Goal: Information Seeking & Learning: Learn about a topic

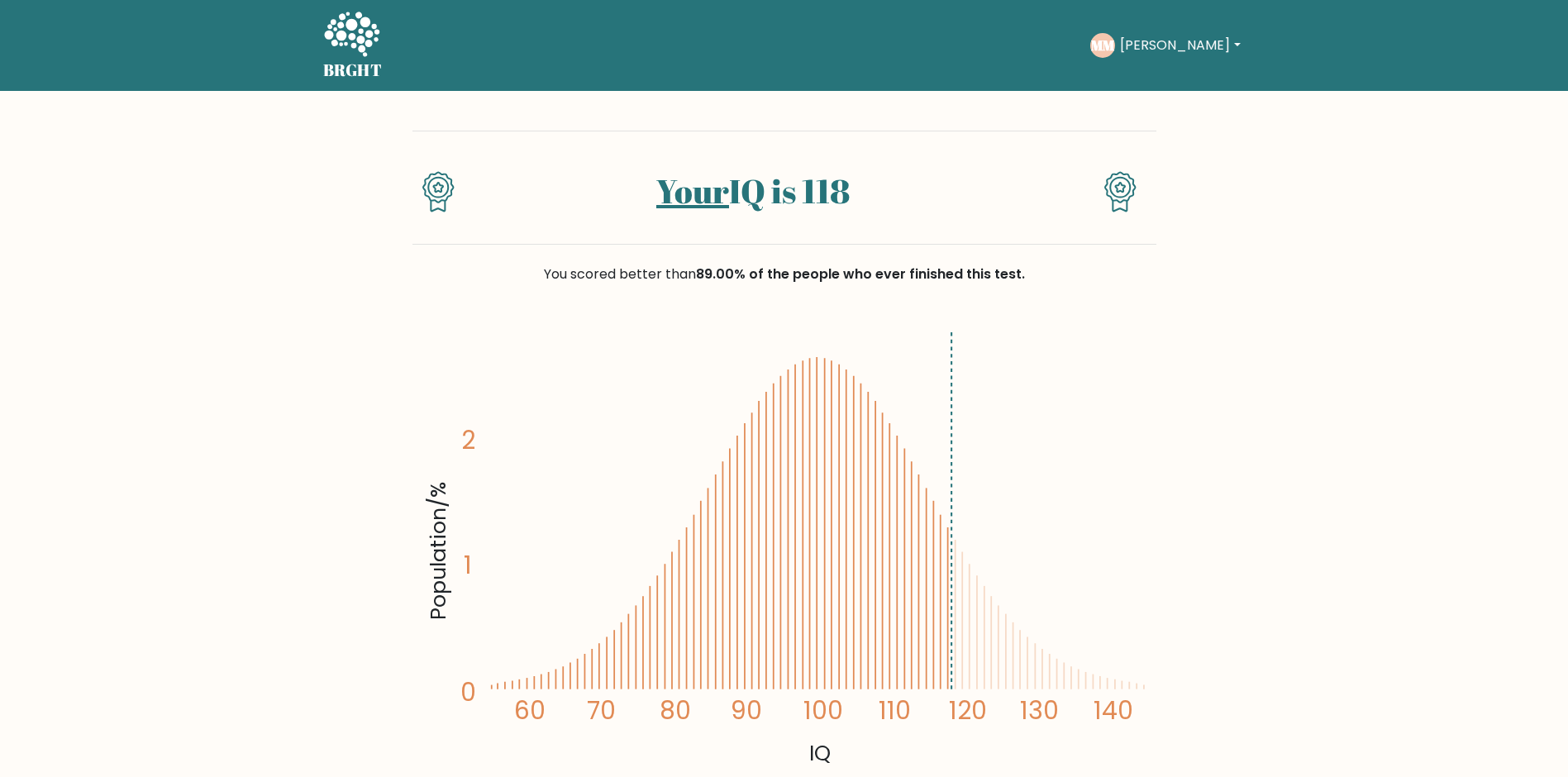
click at [1171, 51] on button "[PERSON_NAME]" at bounding box center [1180, 45] width 130 height 22
click at [1152, 96] on link "Profile" at bounding box center [1155, 107] width 131 height 27
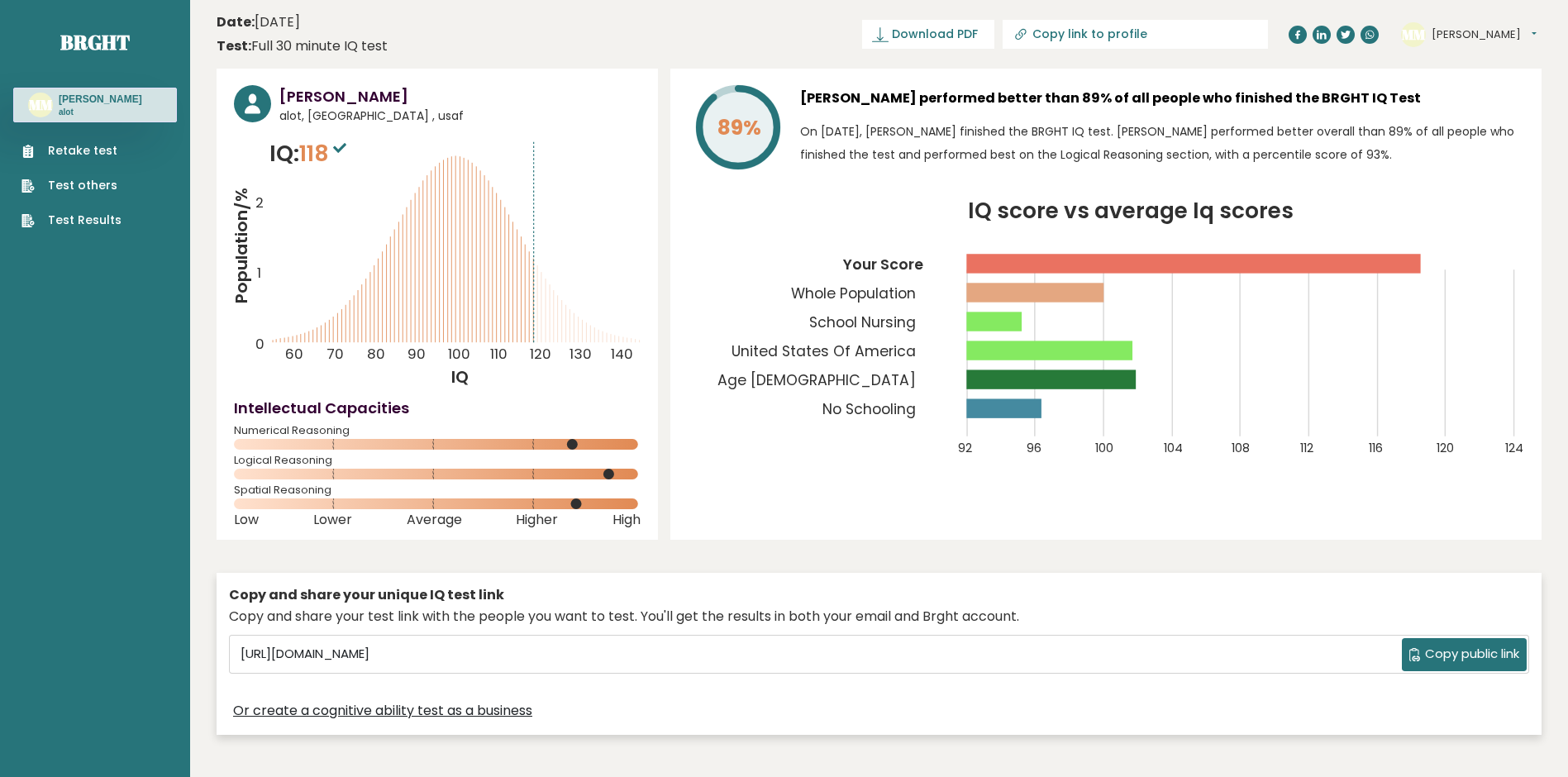
click at [92, 219] on link "Test Results" at bounding box center [71, 220] width 100 height 17
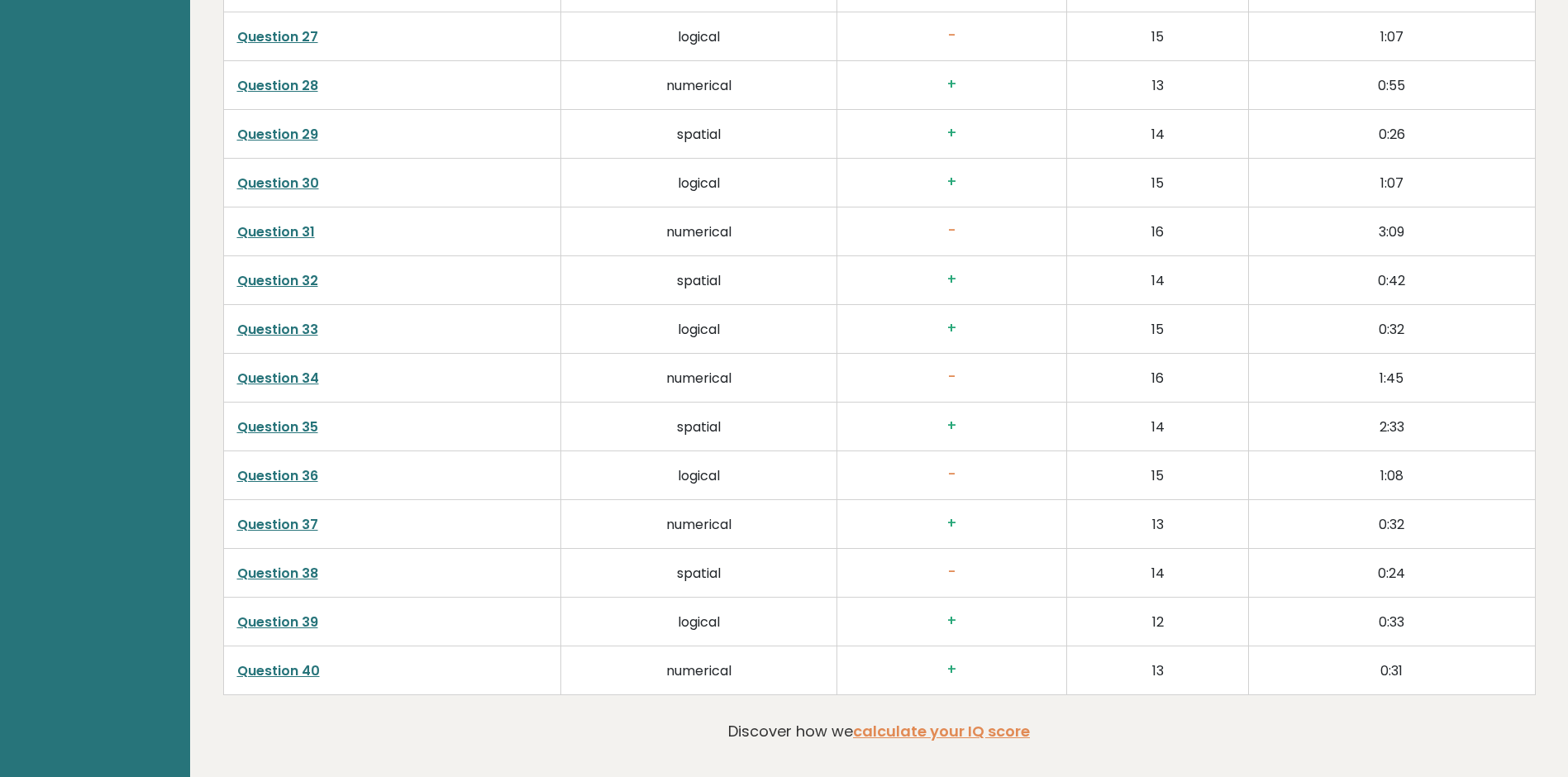
scroll to position [3895, 0]
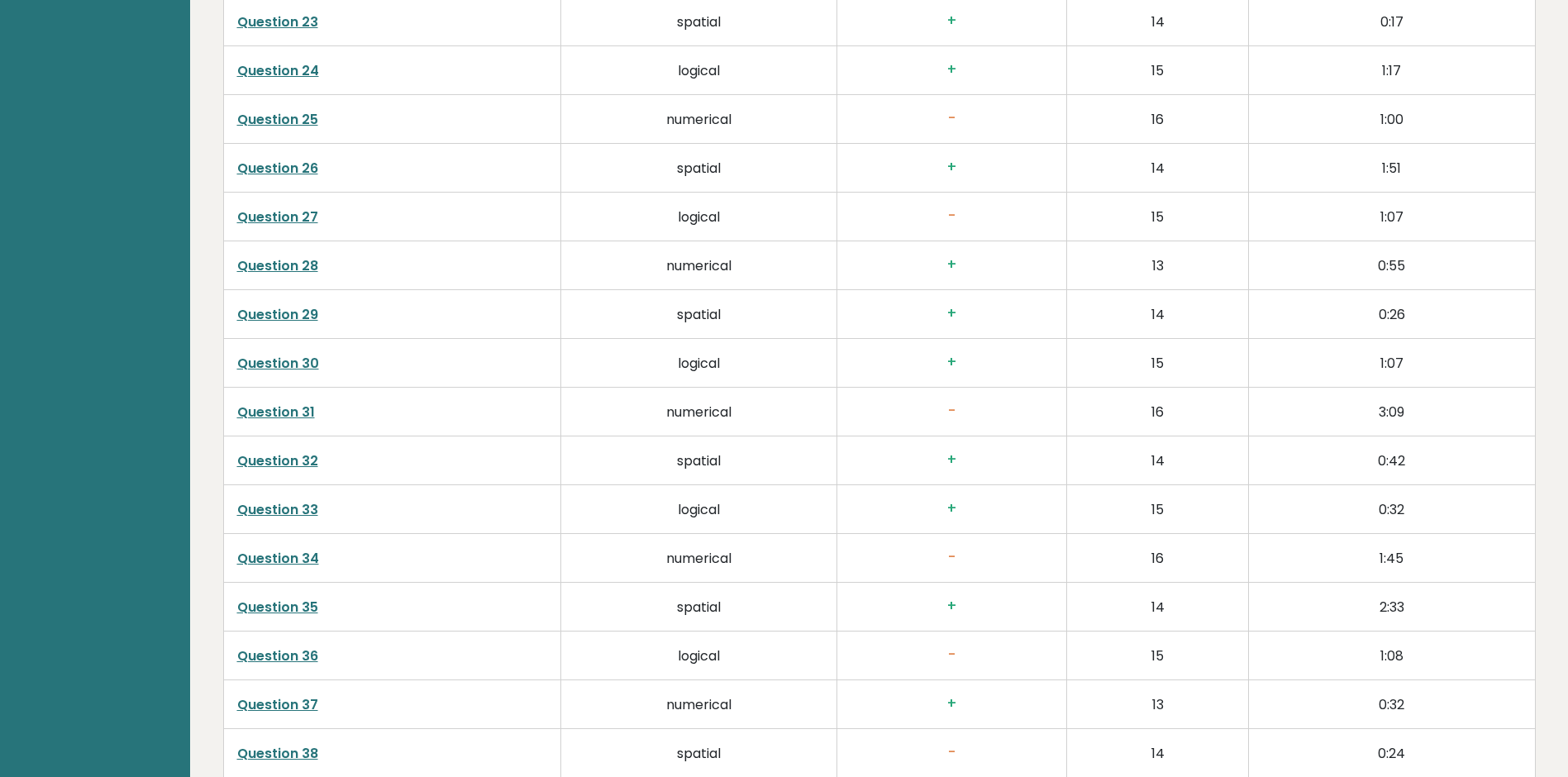
click at [278, 212] on link "Question 27" at bounding box center [277, 217] width 81 height 19
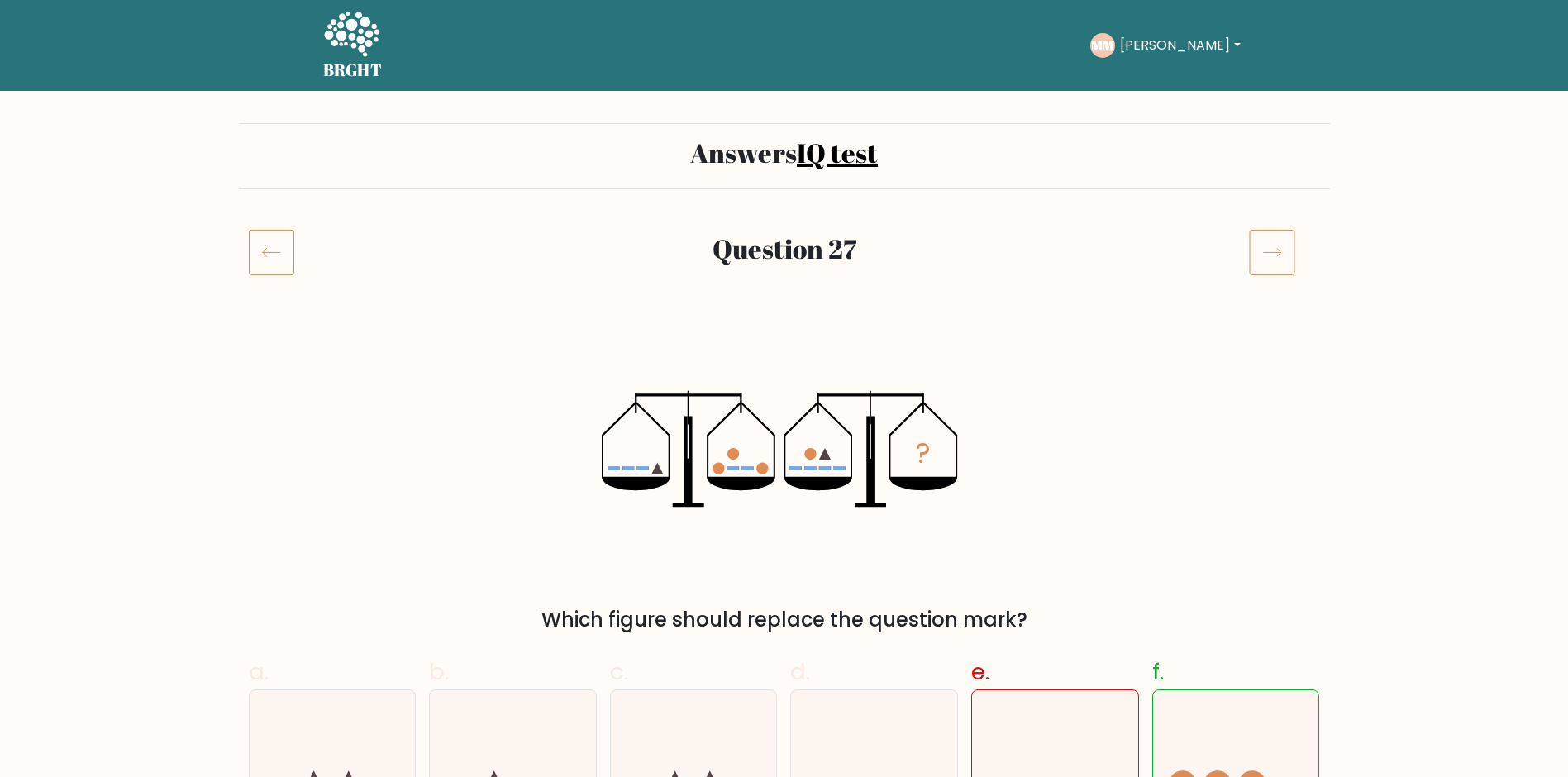
click at [271, 248] on icon at bounding box center [272, 252] width 46 height 47
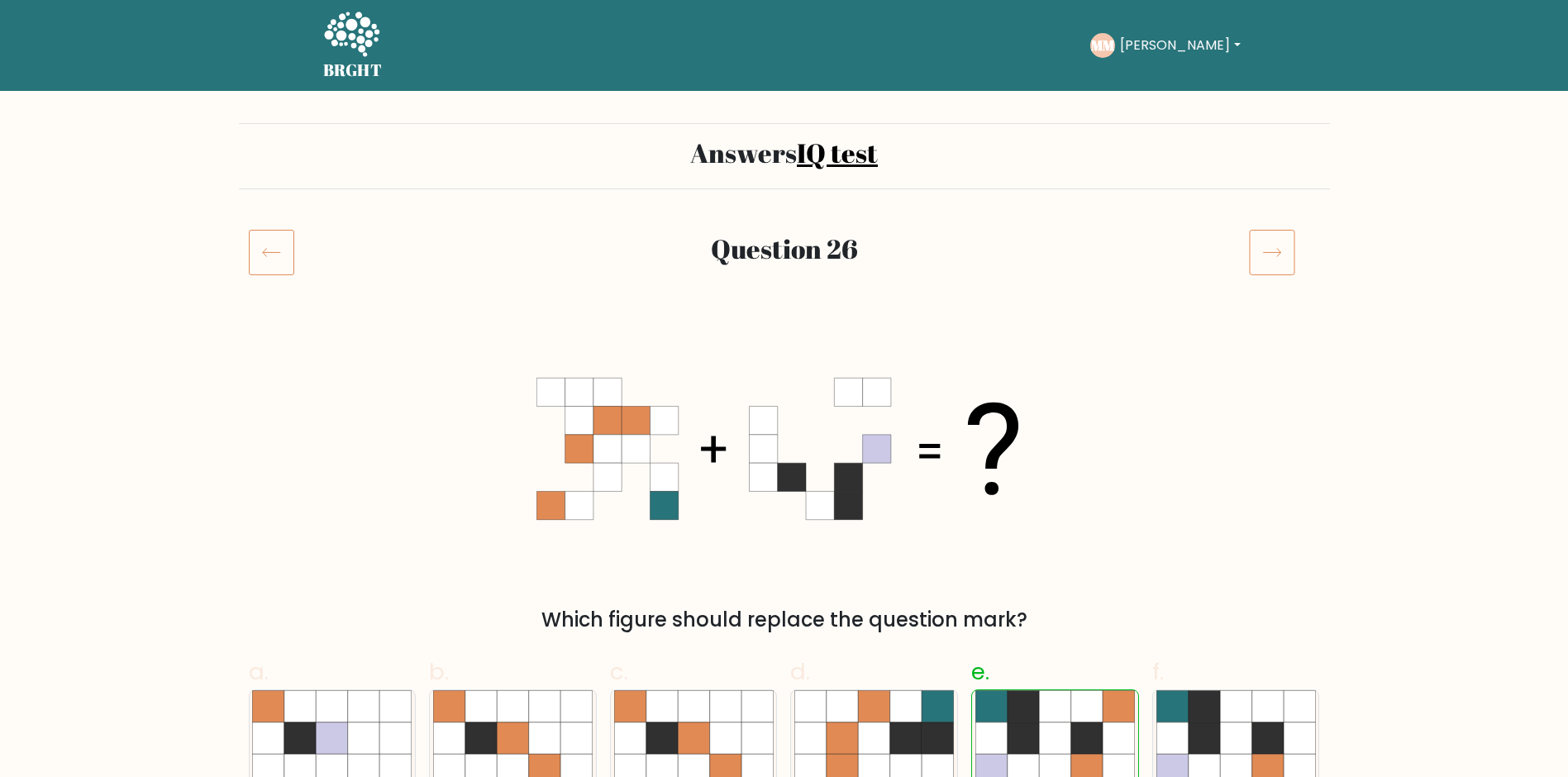
click at [272, 250] on icon at bounding box center [272, 252] width 46 height 47
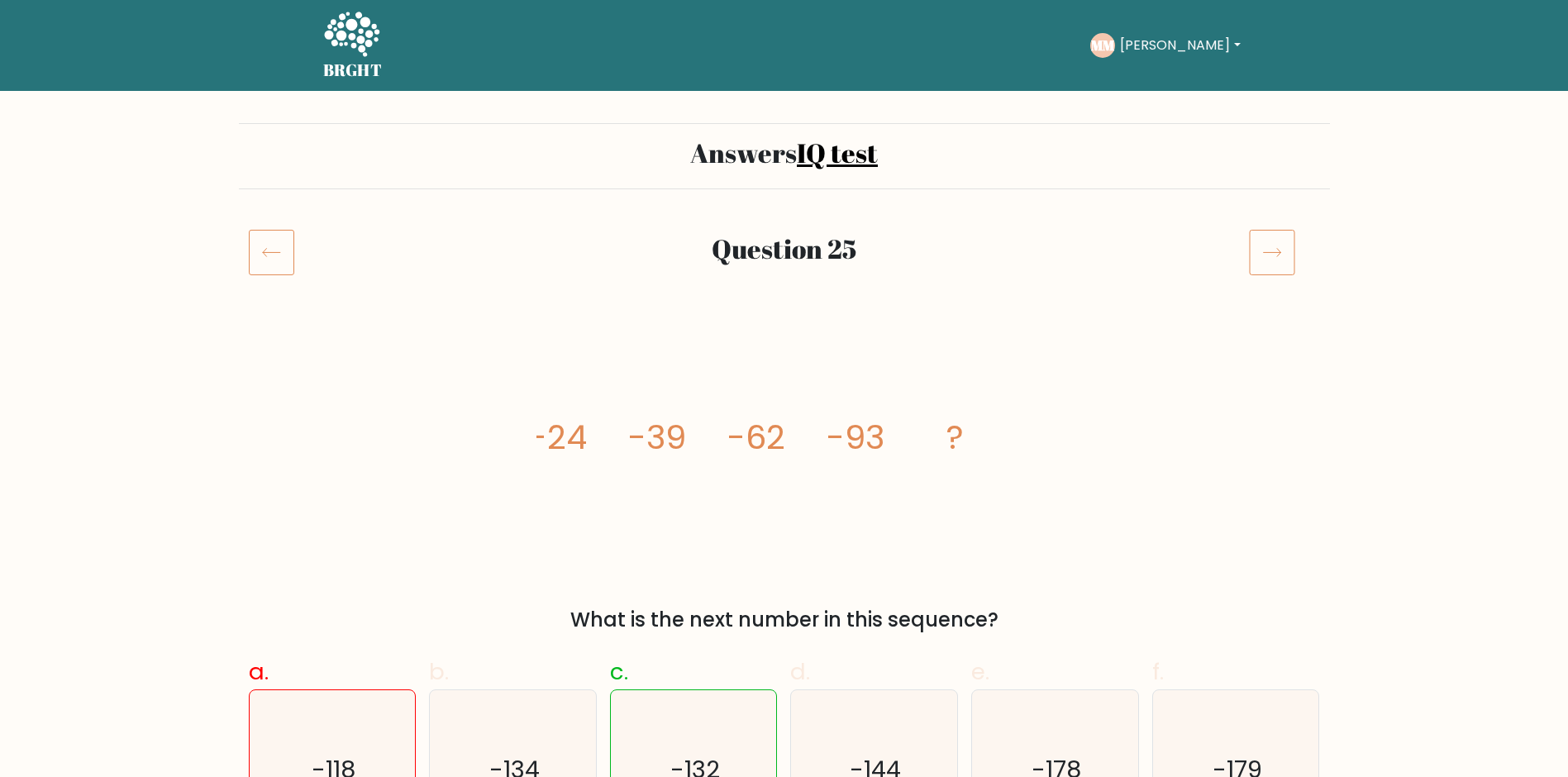
click at [272, 250] on icon at bounding box center [272, 252] width 46 height 47
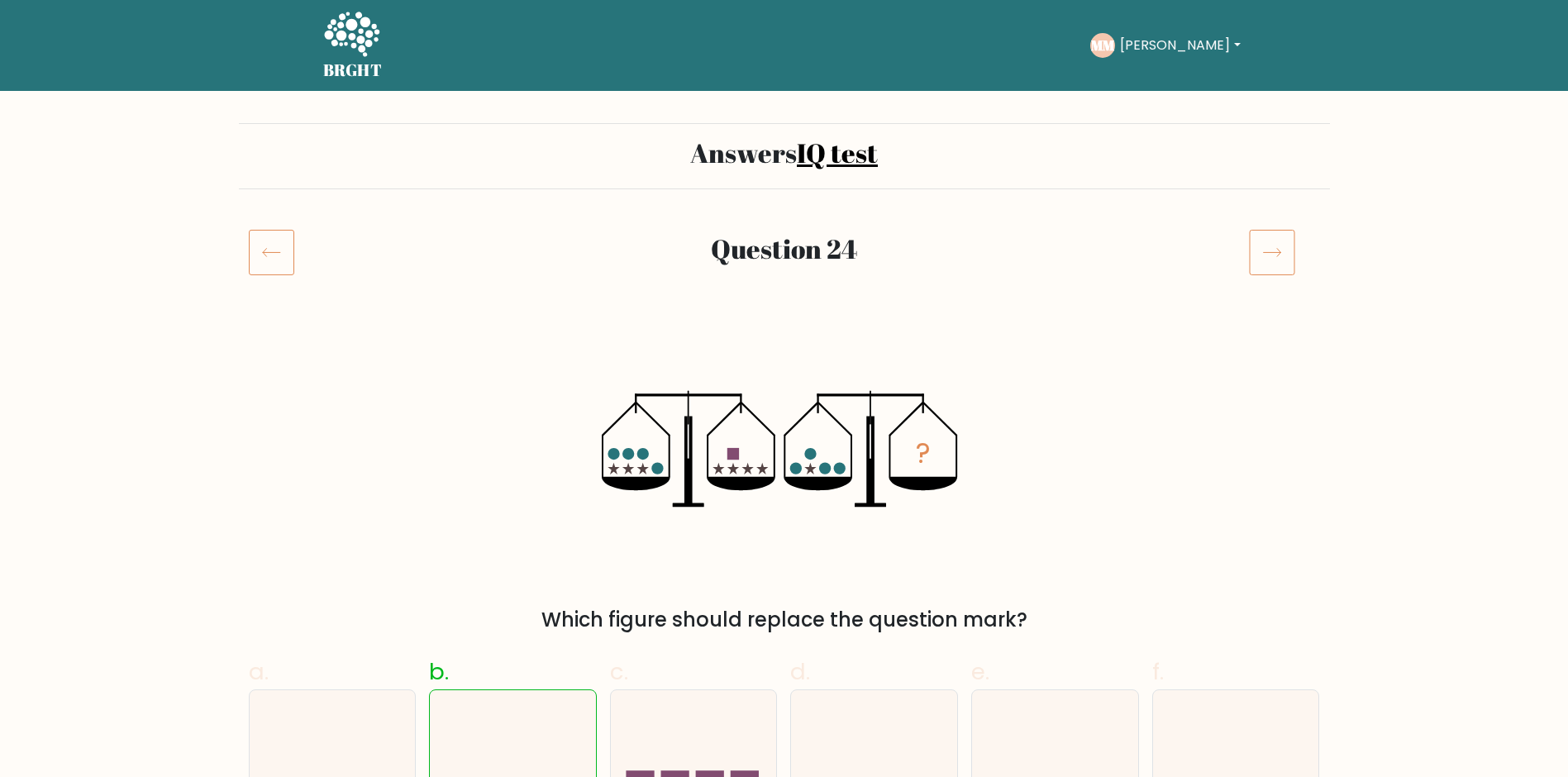
click at [272, 250] on icon at bounding box center [272, 252] width 46 height 47
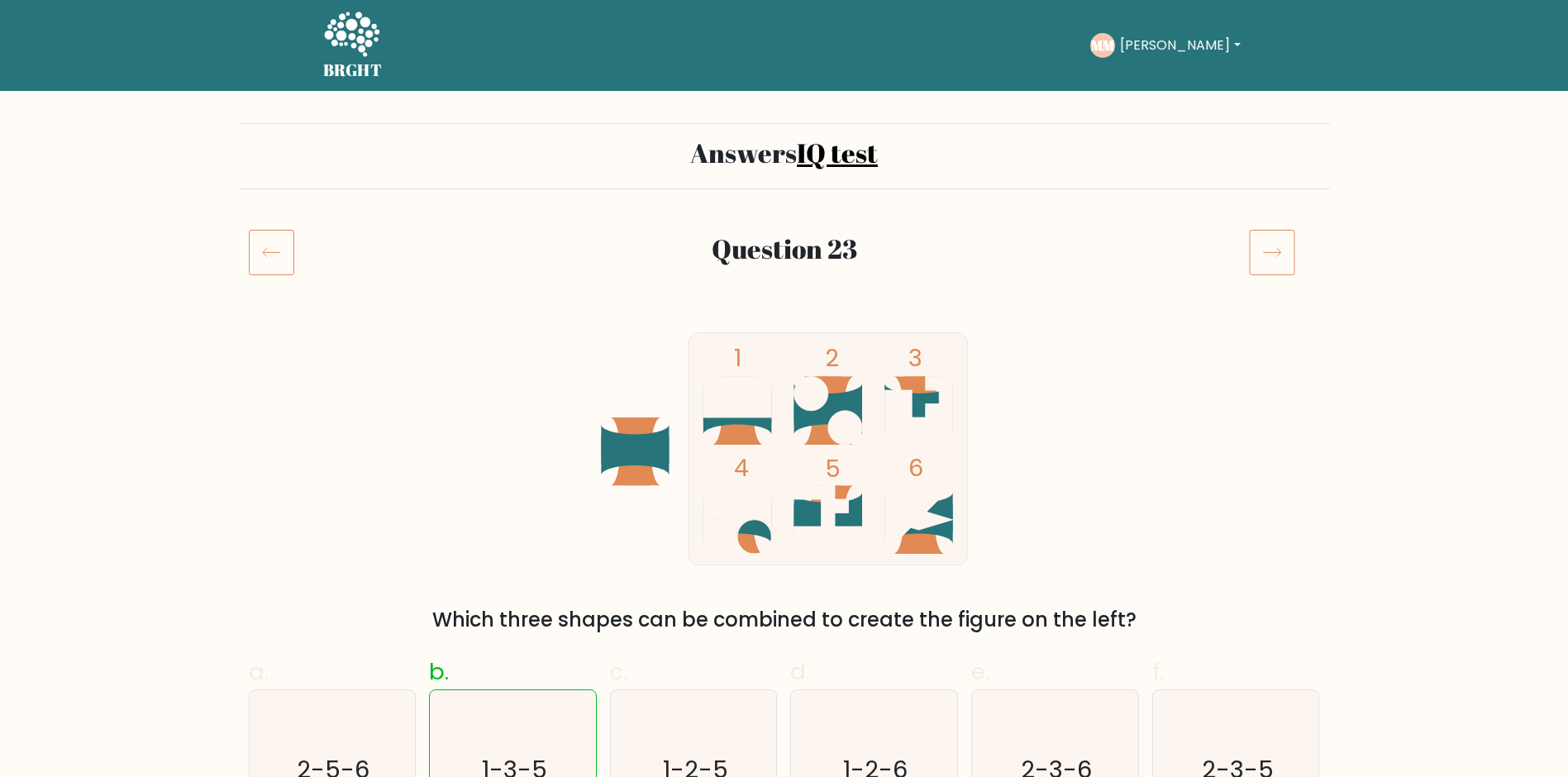
click at [272, 250] on icon at bounding box center [272, 252] width 46 height 47
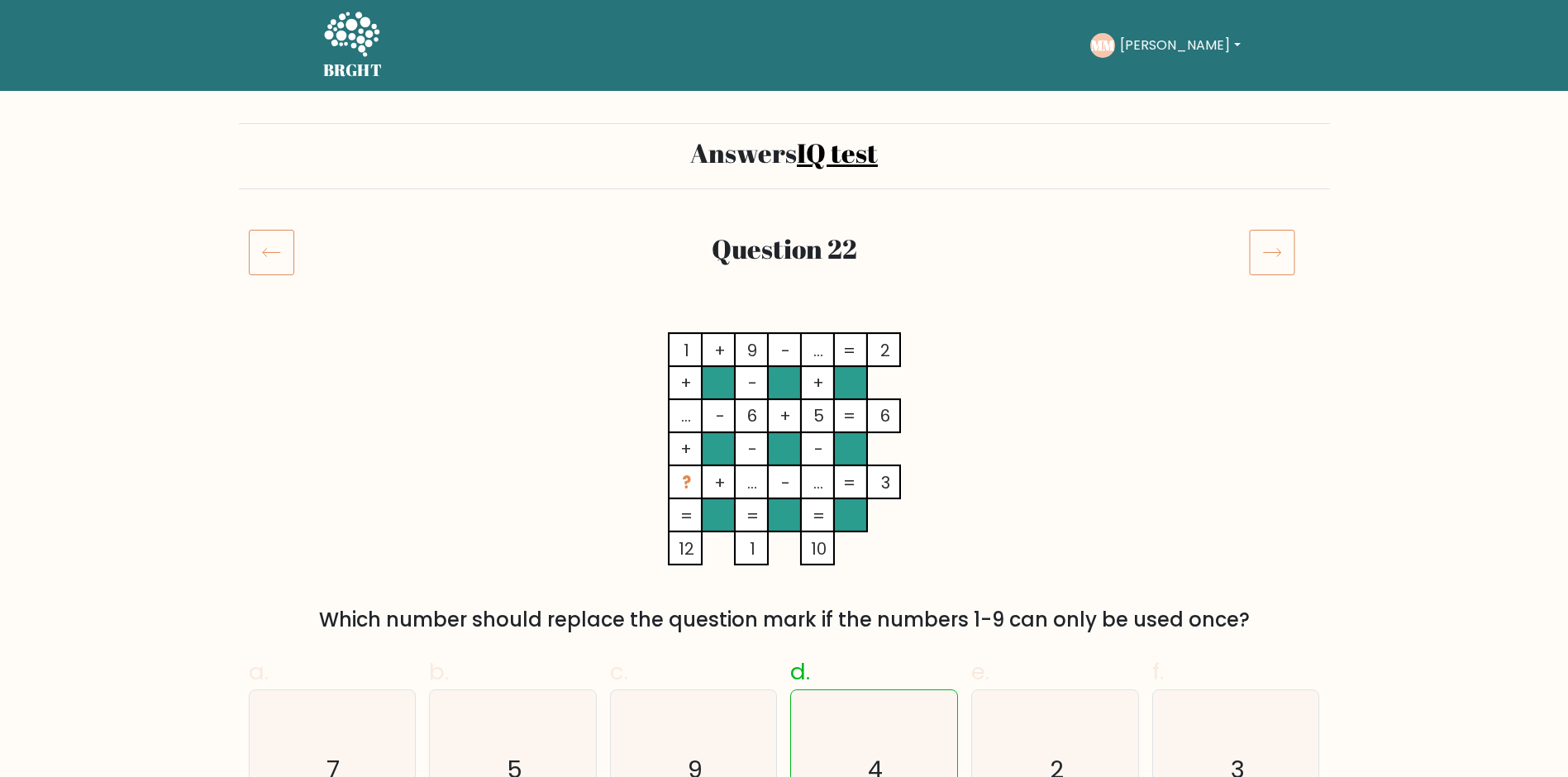
click at [272, 250] on icon at bounding box center [272, 252] width 46 height 47
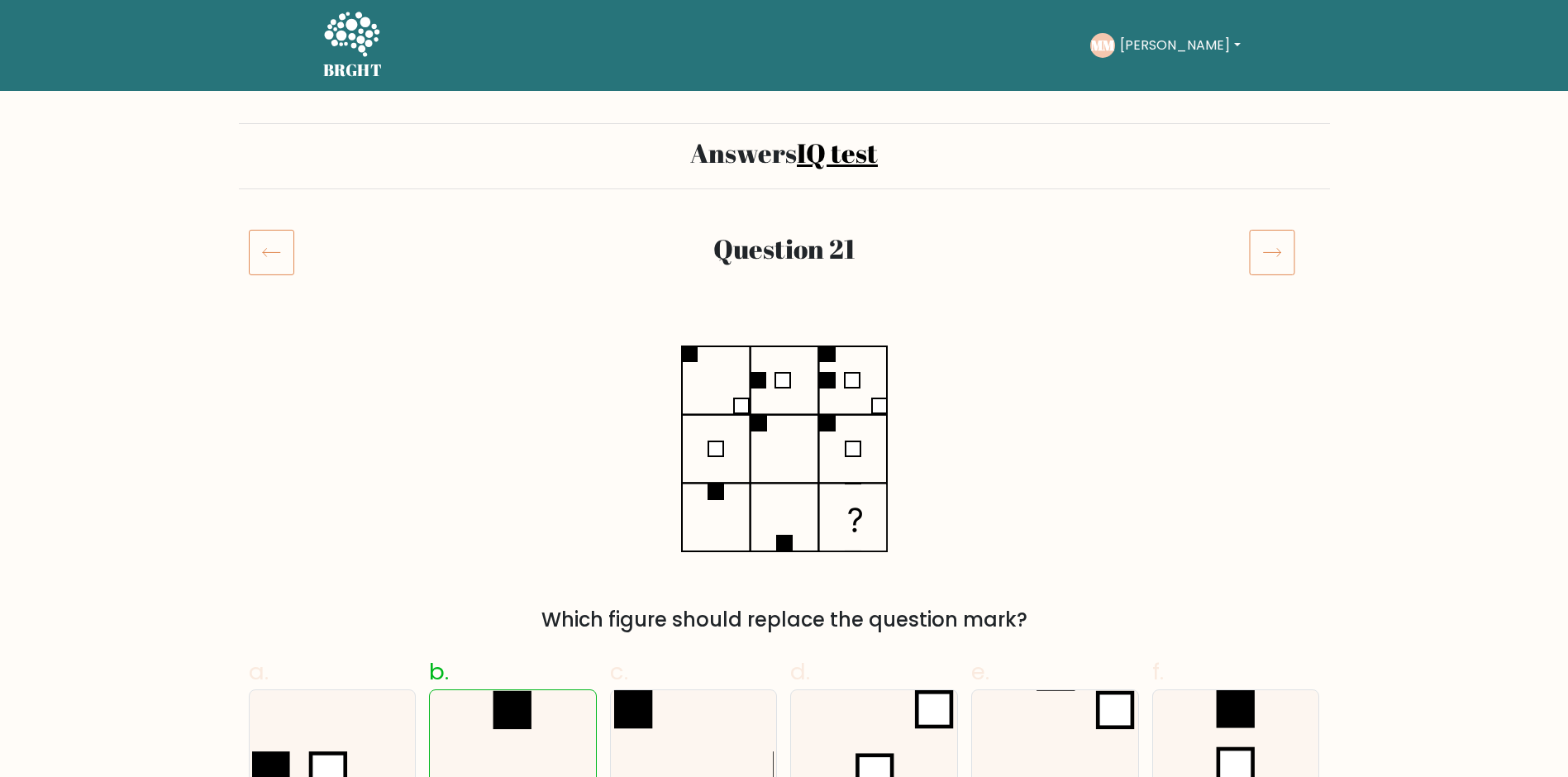
click at [272, 250] on icon at bounding box center [272, 252] width 46 height 47
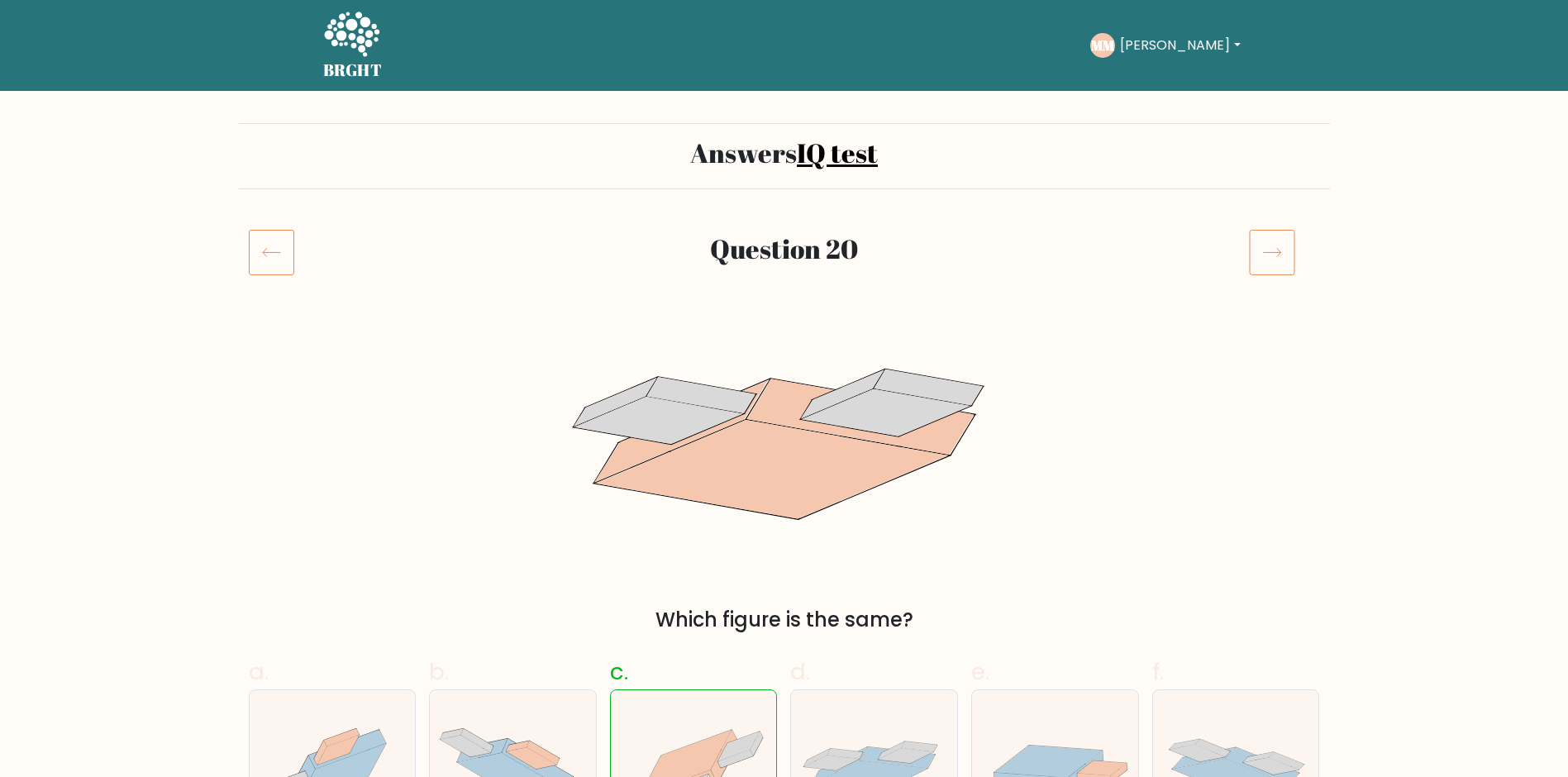
click at [272, 250] on icon at bounding box center [272, 252] width 46 height 47
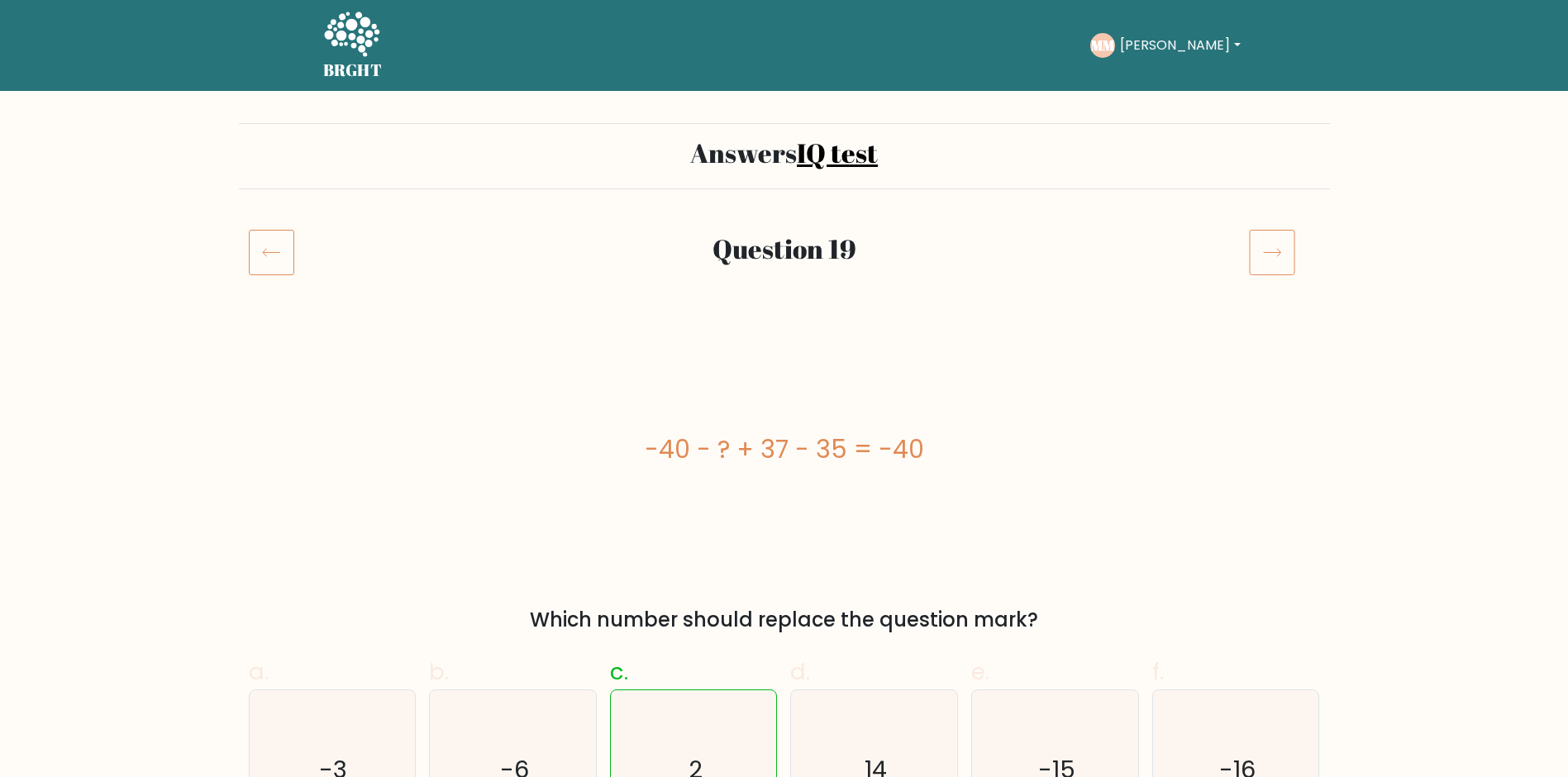
click at [272, 250] on icon at bounding box center [272, 252] width 46 height 47
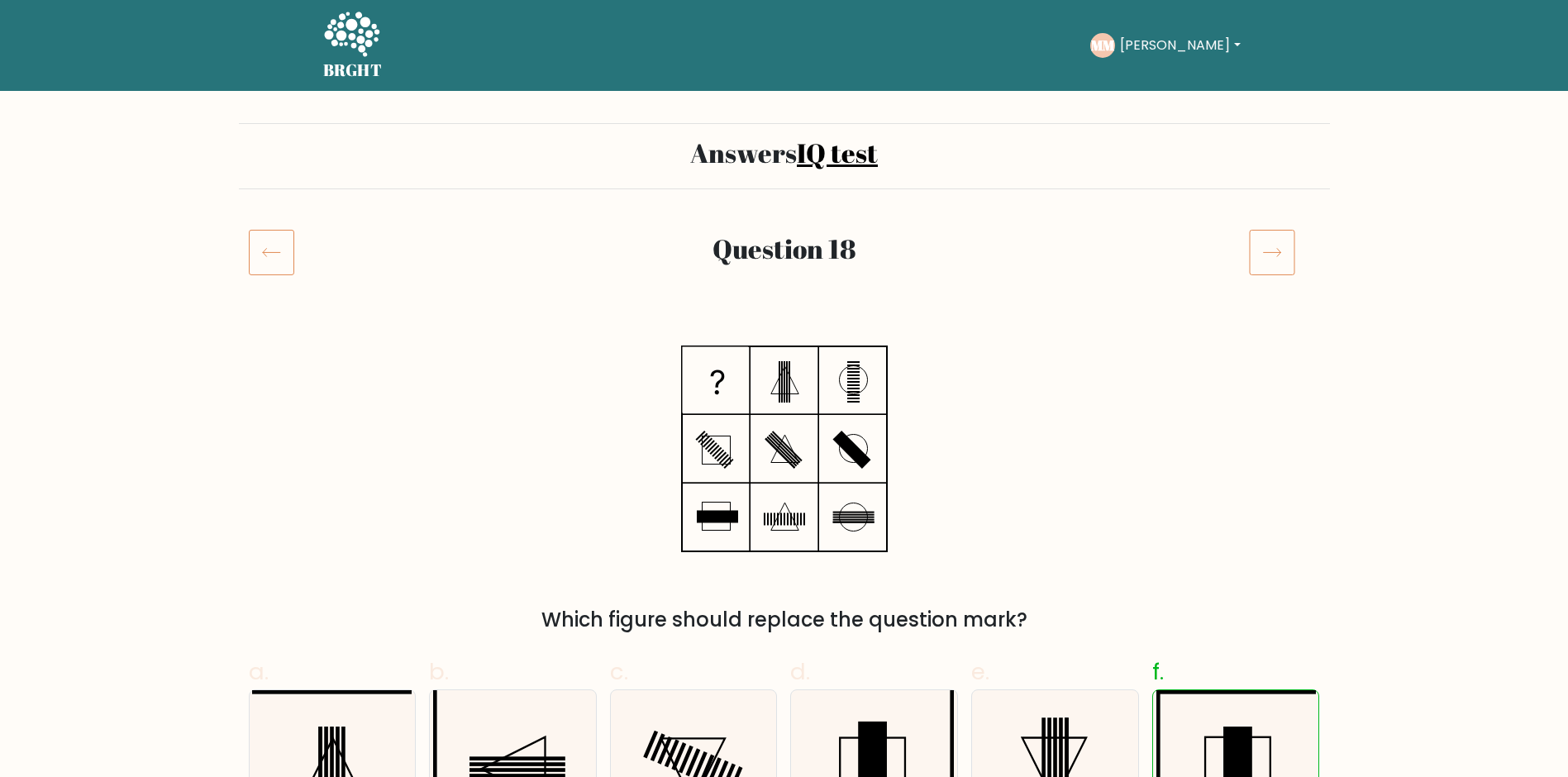
click at [272, 250] on icon at bounding box center [272, 252] width 46 height 47
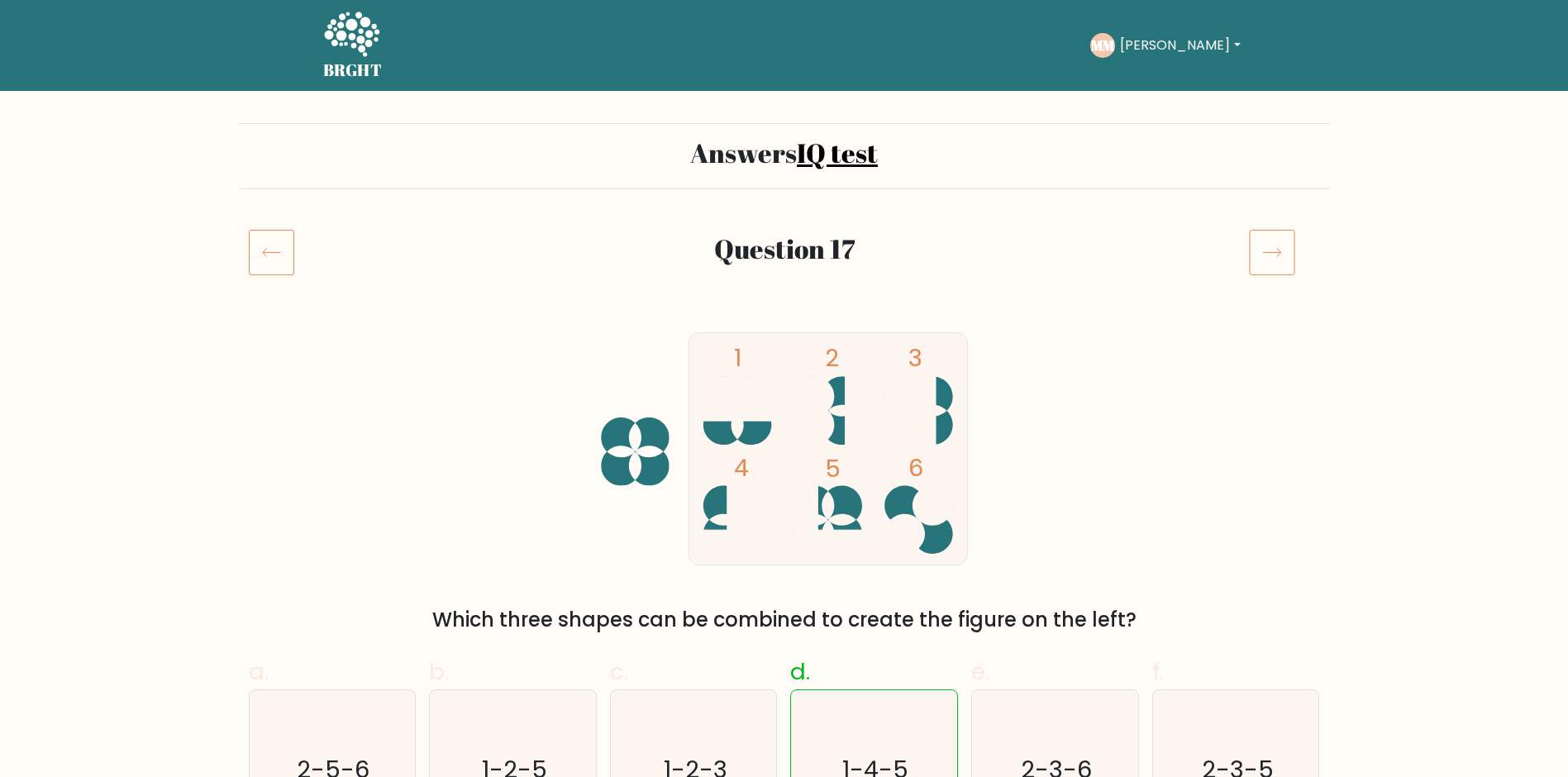
click at [272, 251] on icon at bounding box center [272, 252] width 46 height 47
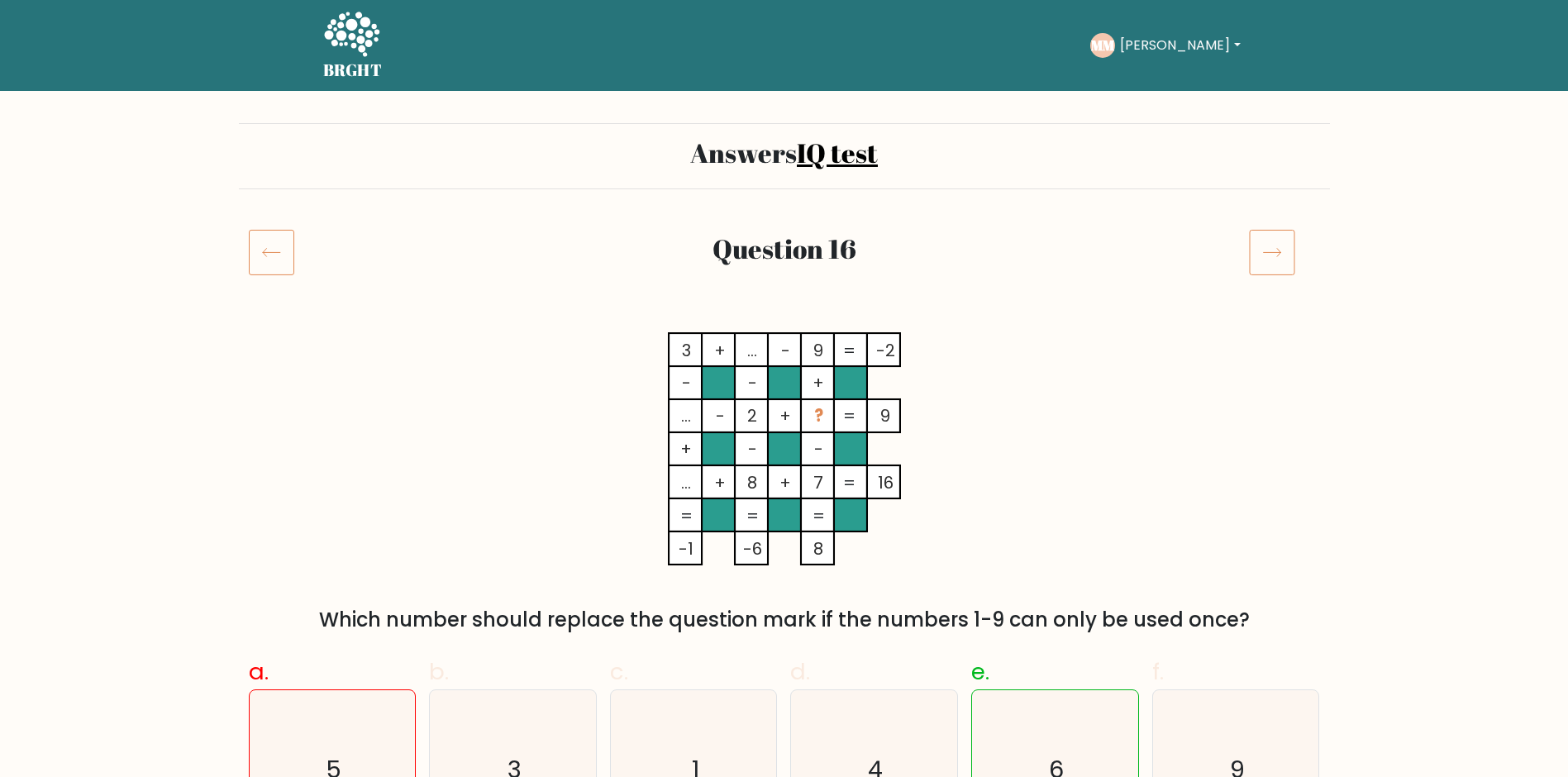
click at [273, 252] on icon at bounding box center [272, 252] width 46 height 47
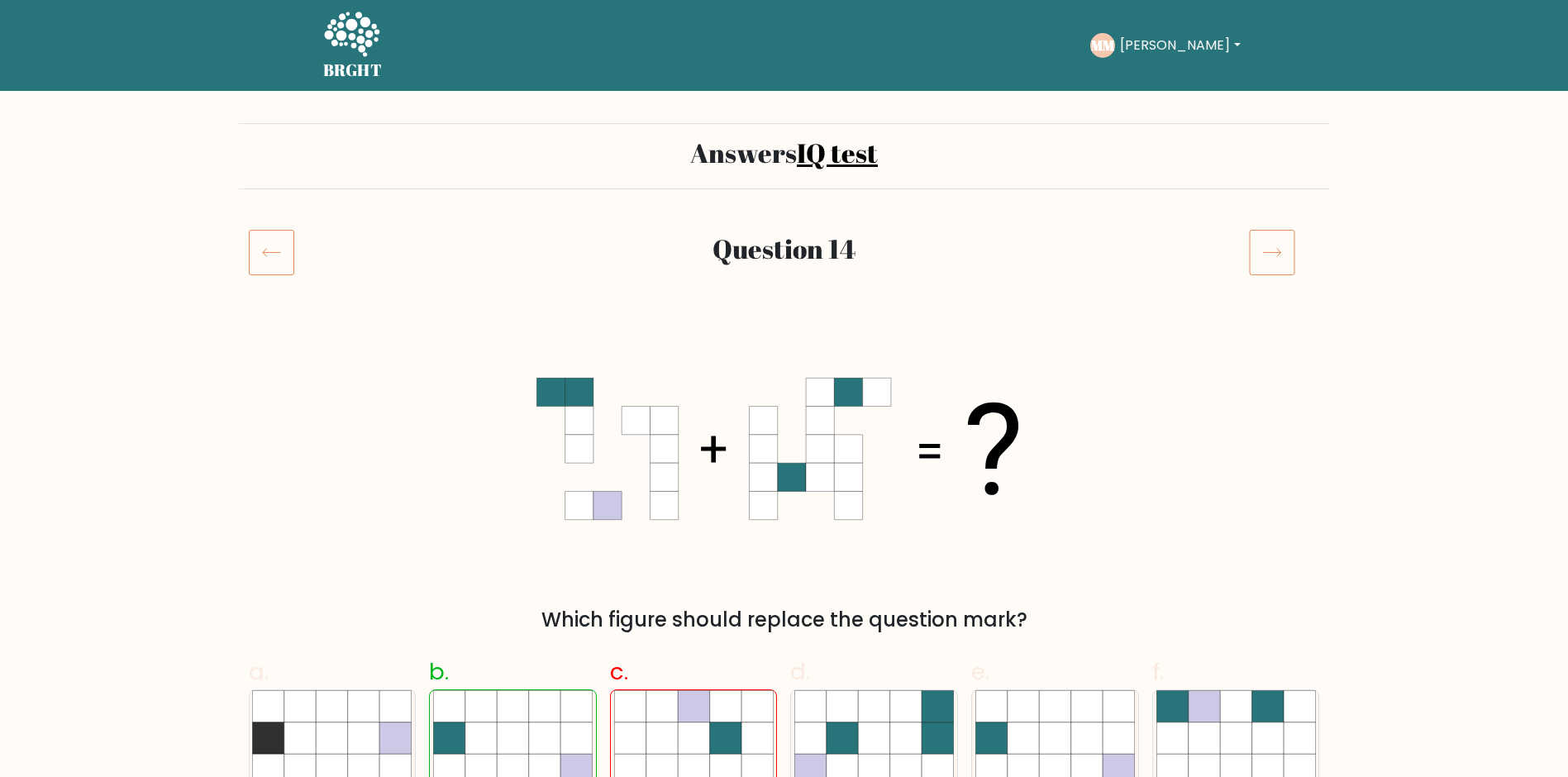
click at [273, 252] on icon at bounding box center [272, 252] width 46 height 47
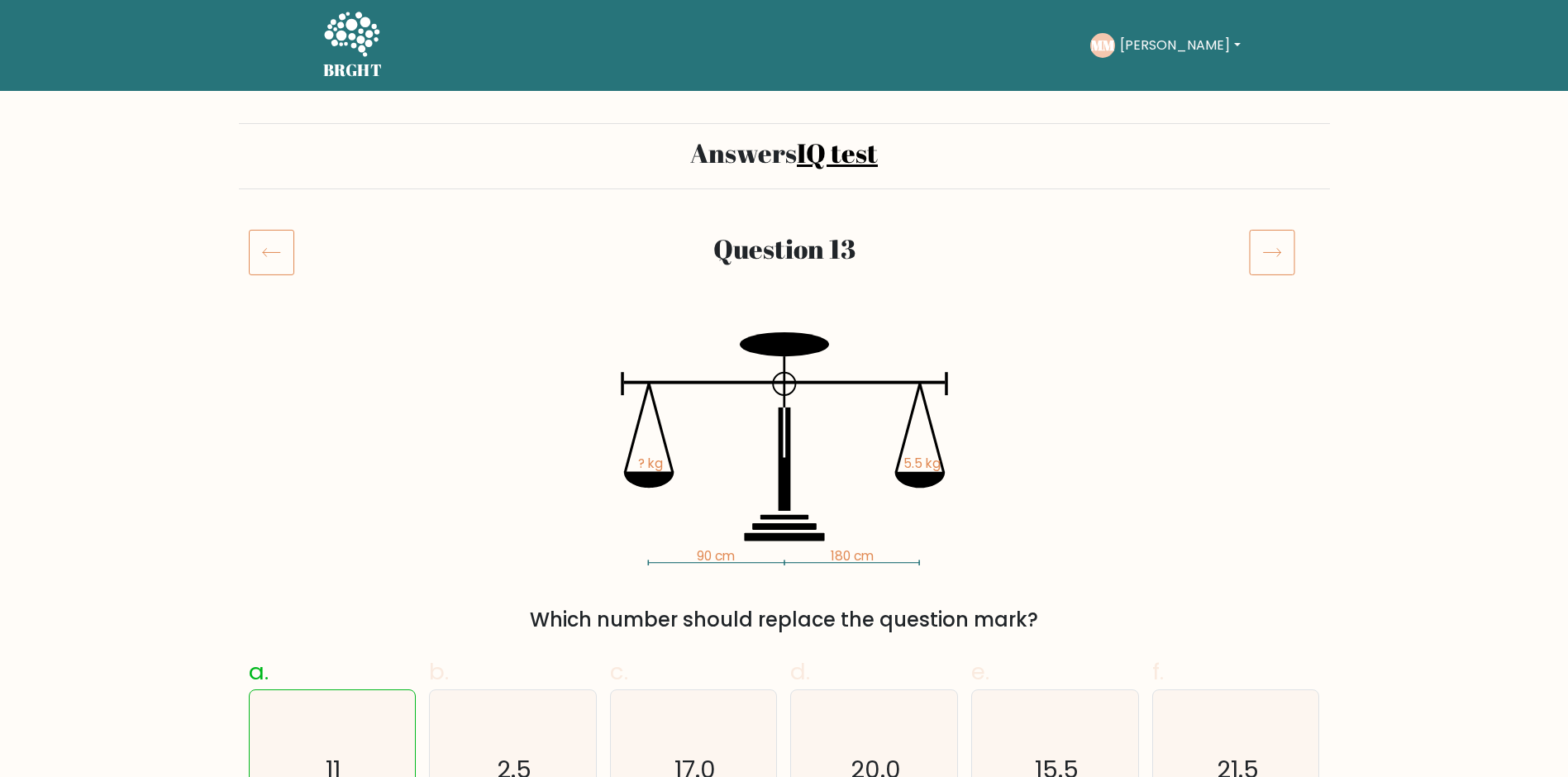
click at [273, 252] on icon at bounding box center [272, 252] width 46 height 47
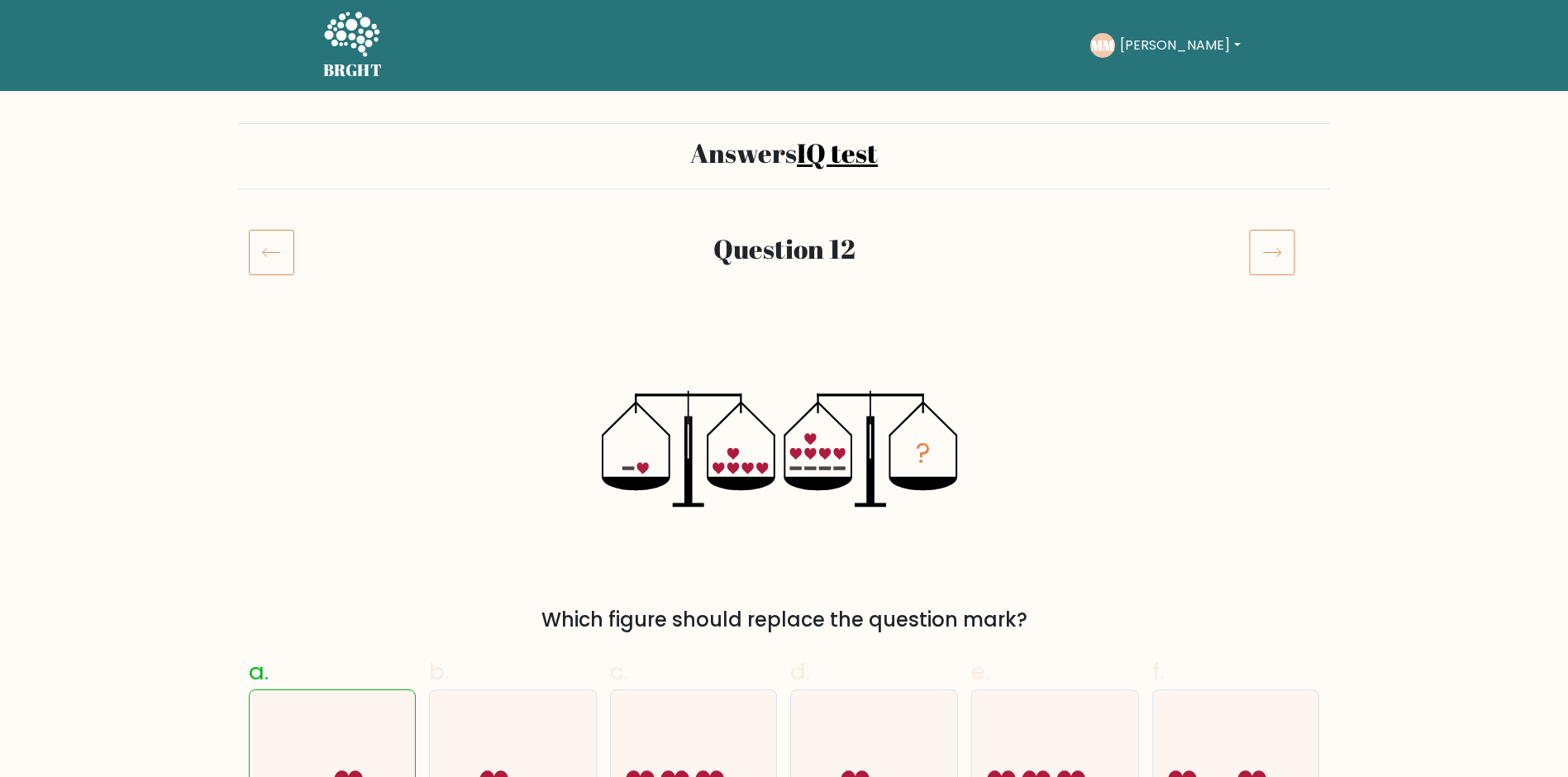
click at [273, 252] on icon at bounding box center [272, 252] width 46 height 47
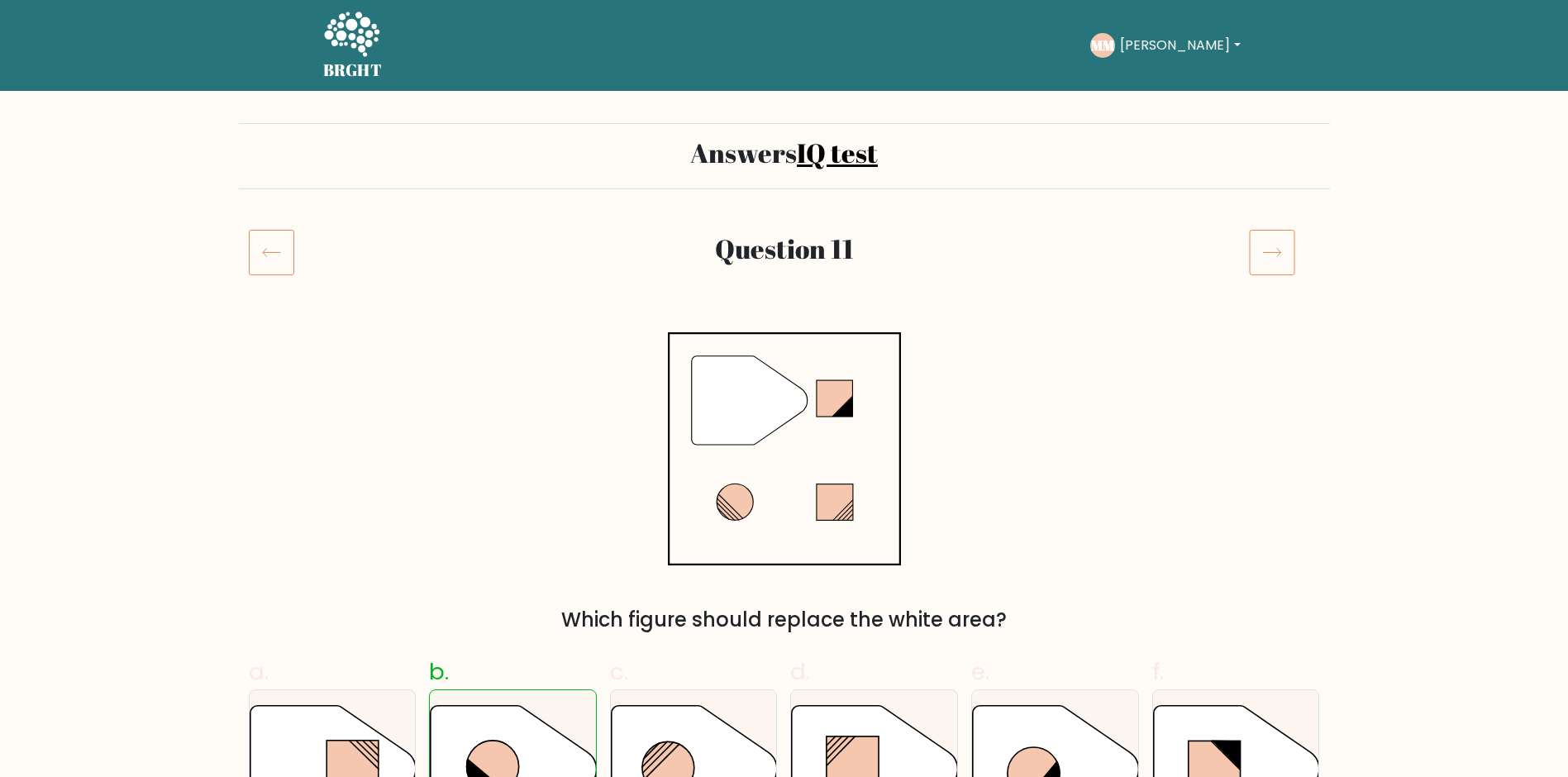
click at [273, 252] on icon at bounding box center [272, 252] width 46 height 47
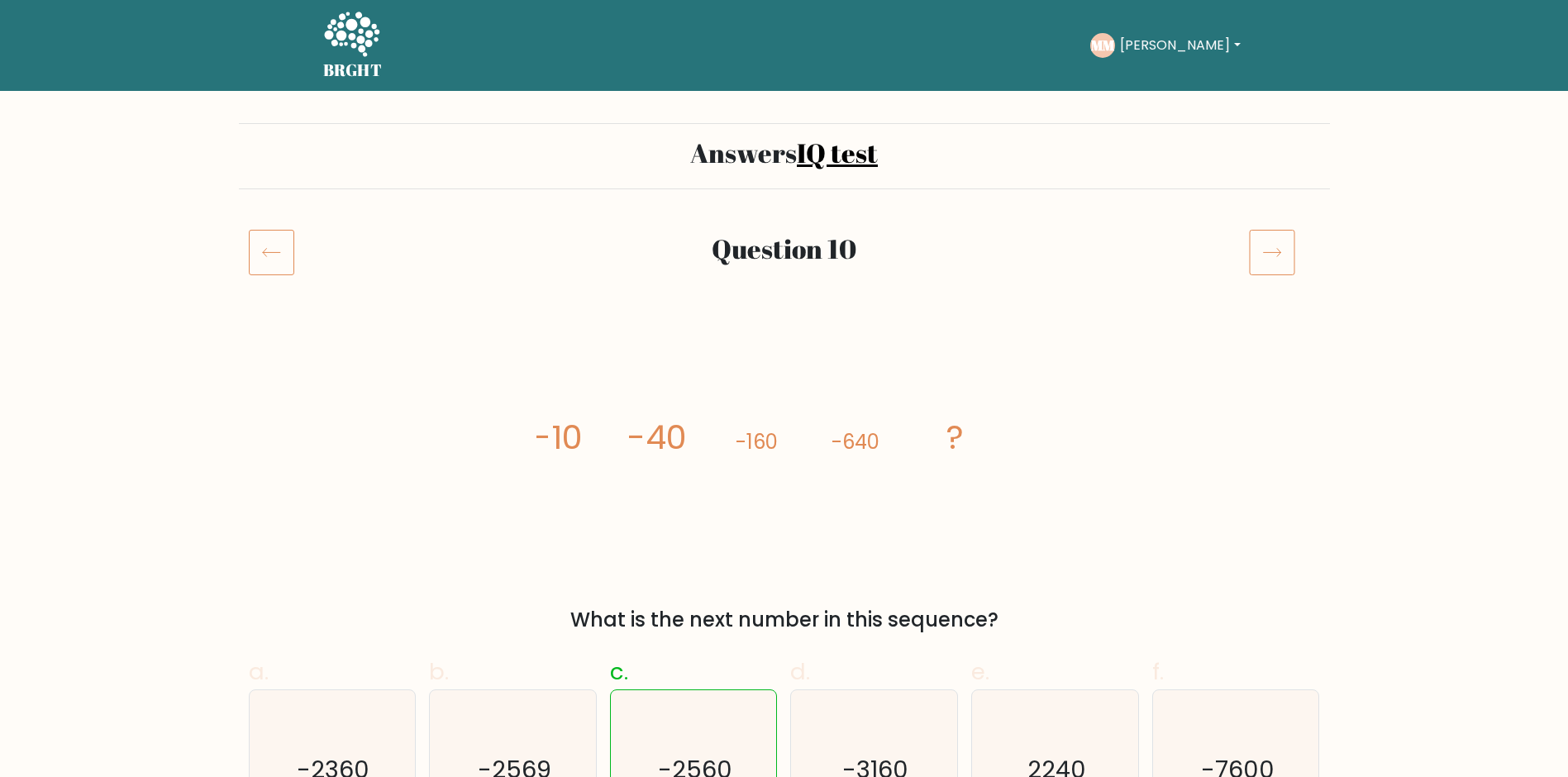
click at [273, 252] on icon at bounding box center [272, 252] width 46 height 47
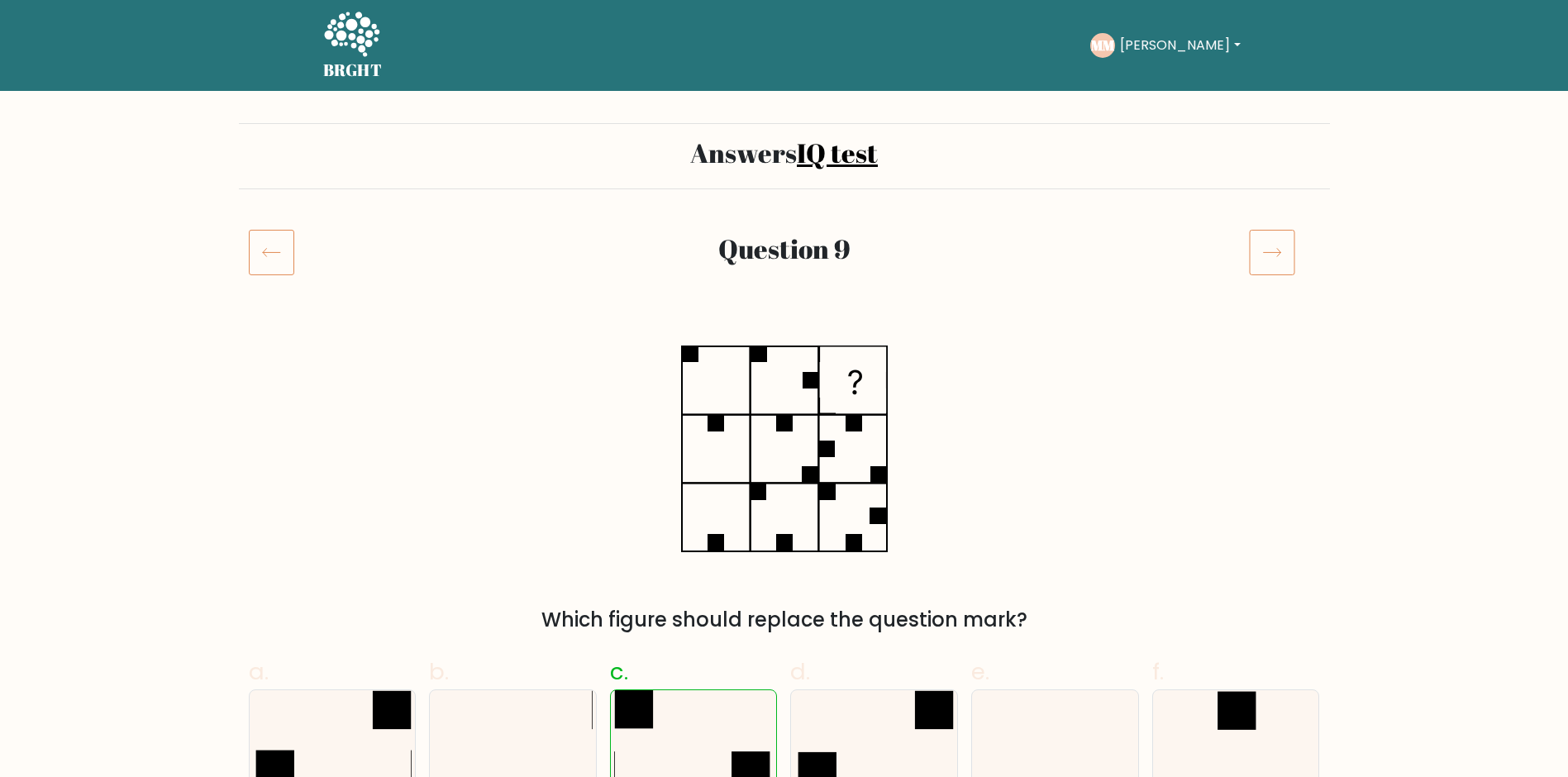
click at [273, 252] on icon at bounding box center [272, 252] width 46 height 47
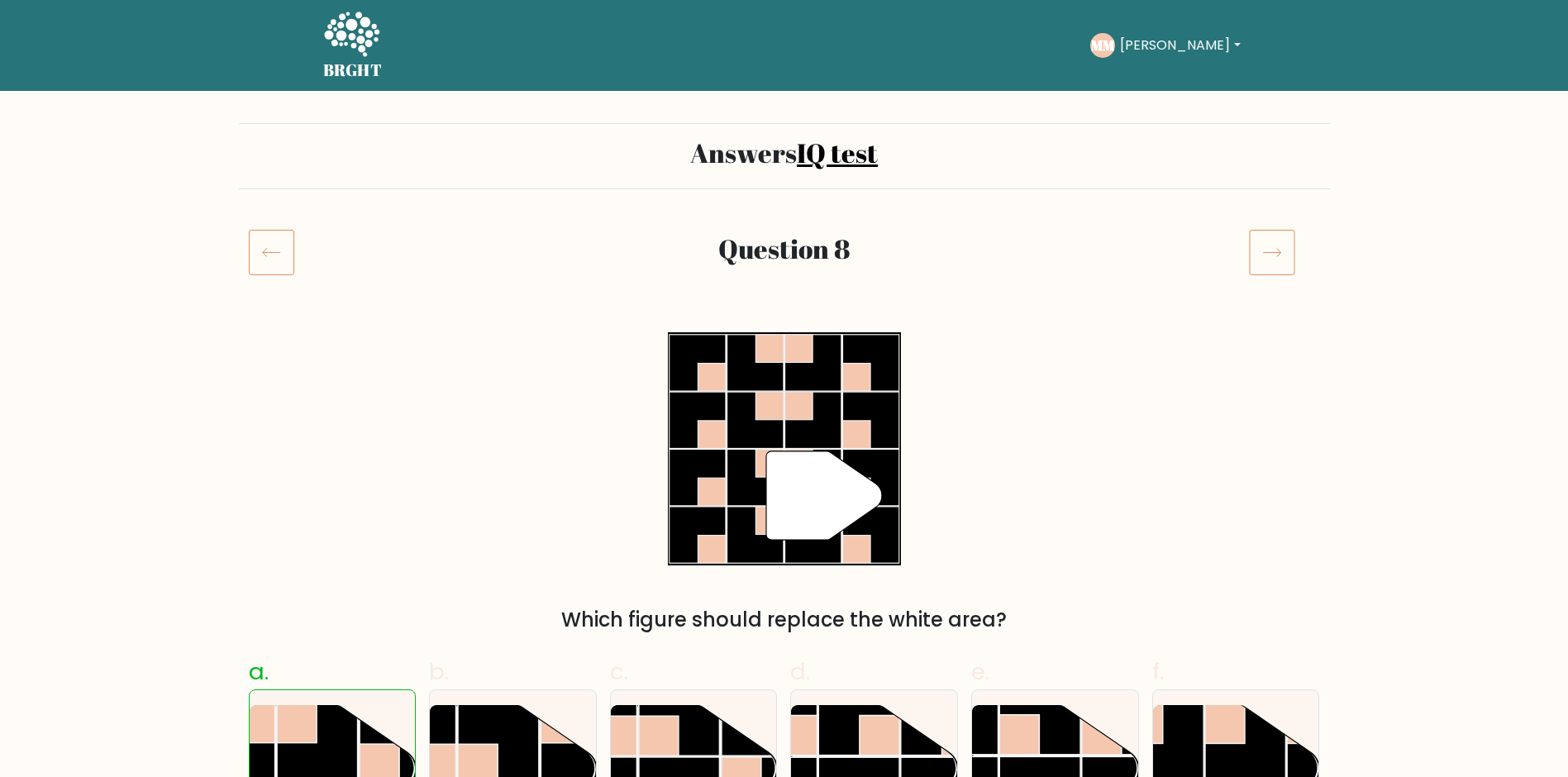
click at [273, 252] on icon at bounding box center [272, 252] width 46 height 47
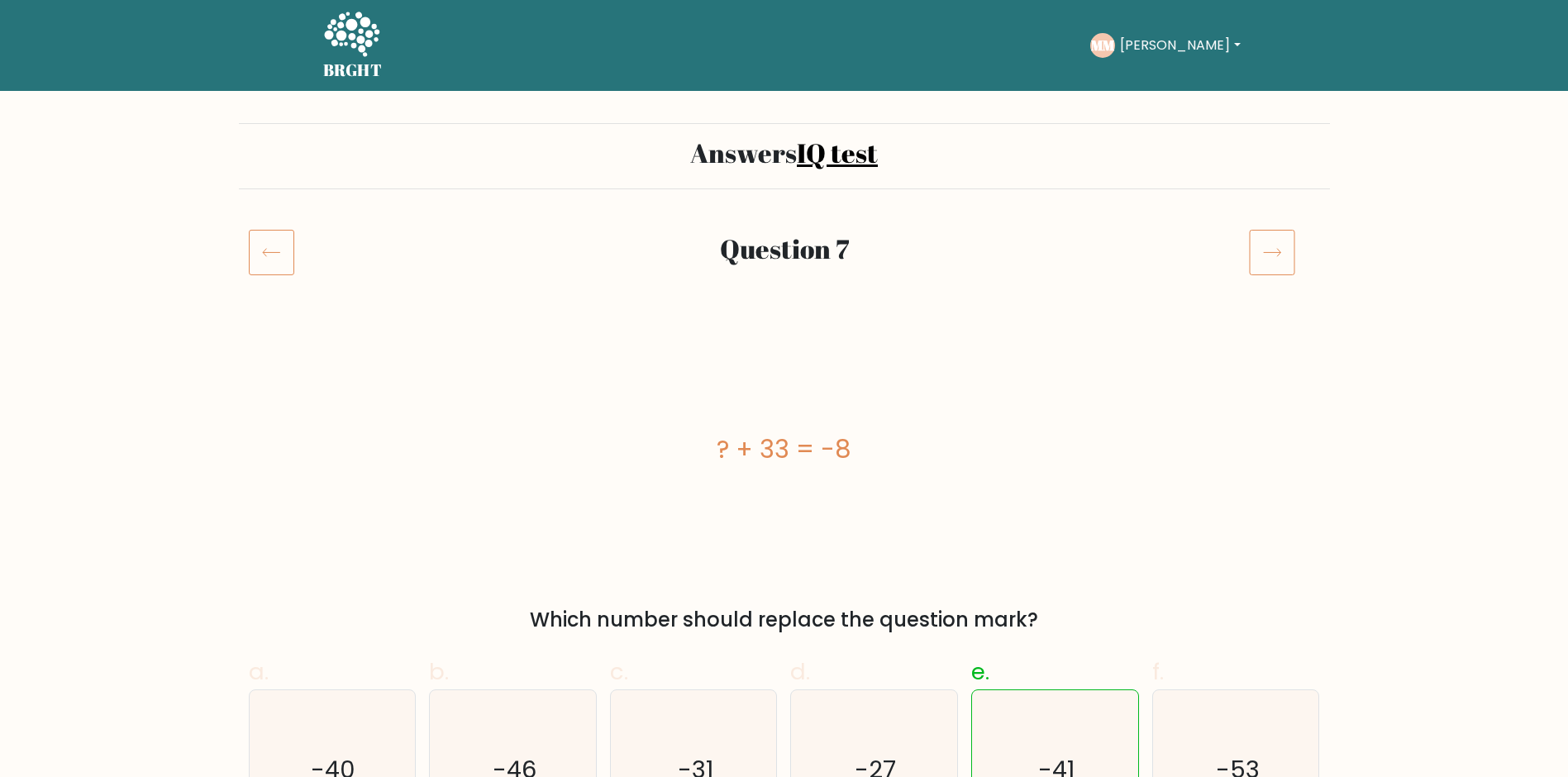
click at [273, 252] on icon at bounding box center [272, 252] width 46 height 47
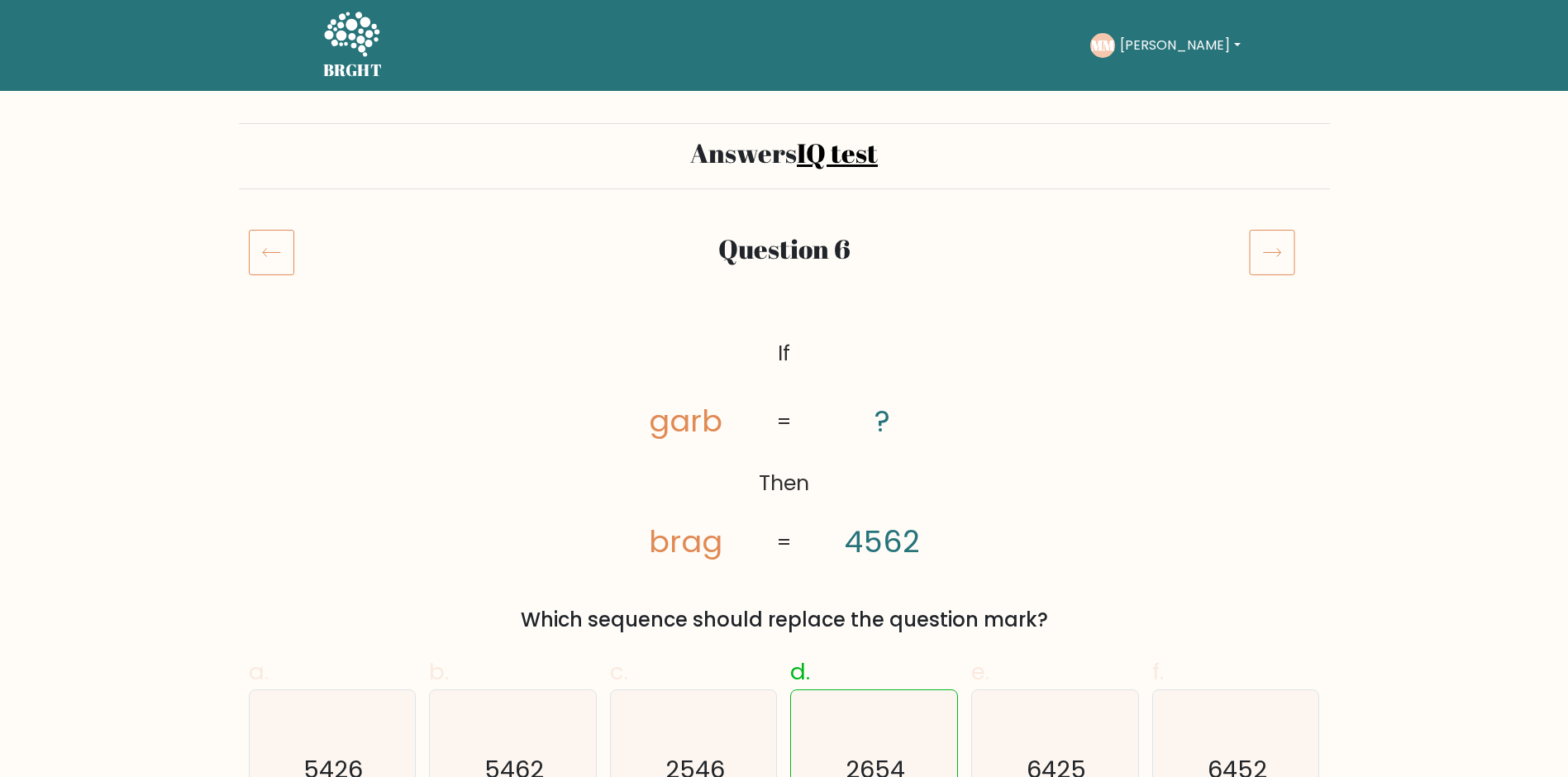
click at [273, 252] on icon at bounding box center [272, 252] width 46 height 47
drag, startPoint x: 0, startPoint y: 0, endPoint x: 1270, endPoint y: 258, distance: 1295.9
click at [1270, 258] on icon at bounding box center [1272, 252] width 47 height 47
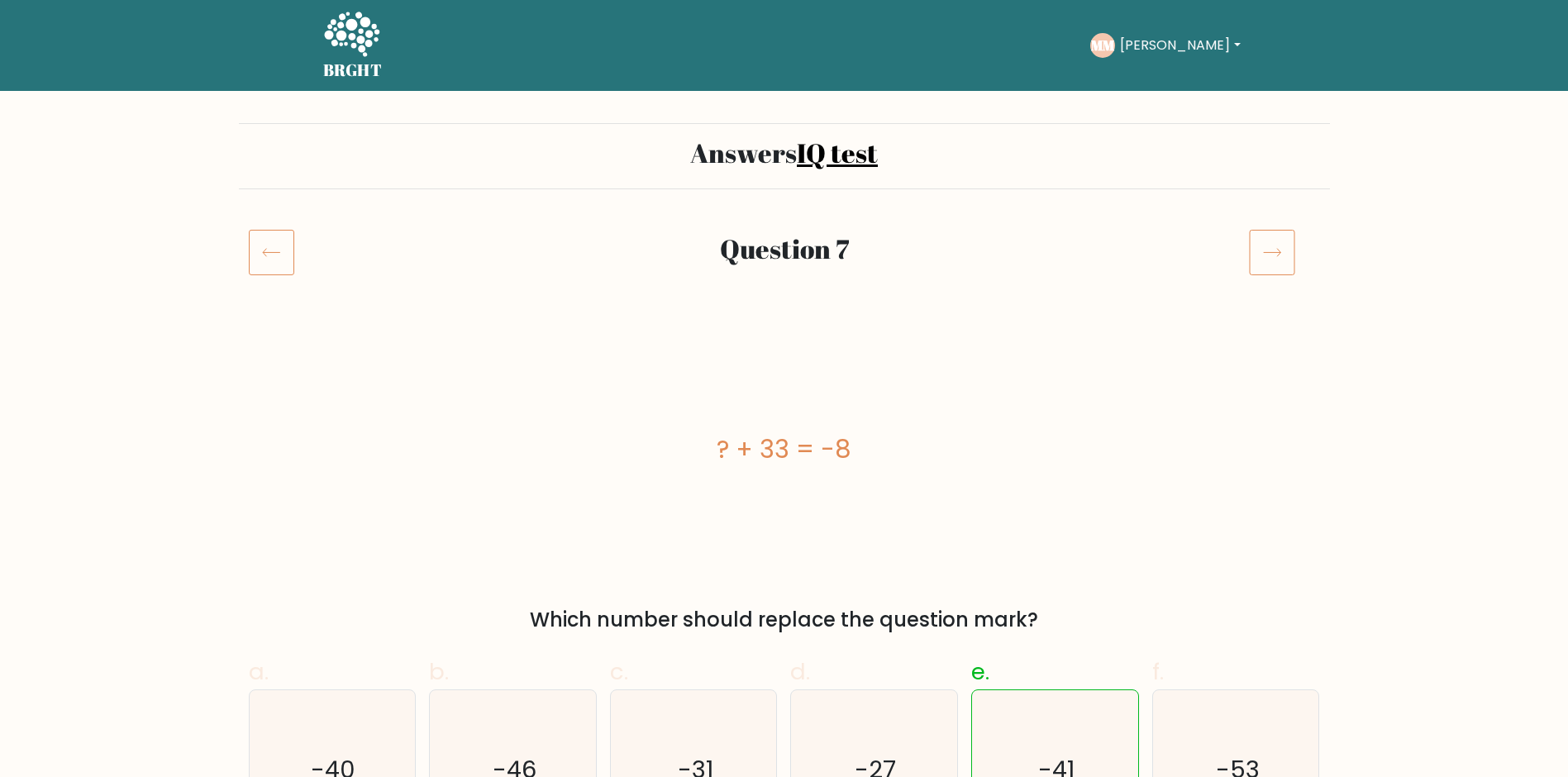
click at [1270, 258] on icon at bounding box center [1272, 252] width 47 height 47
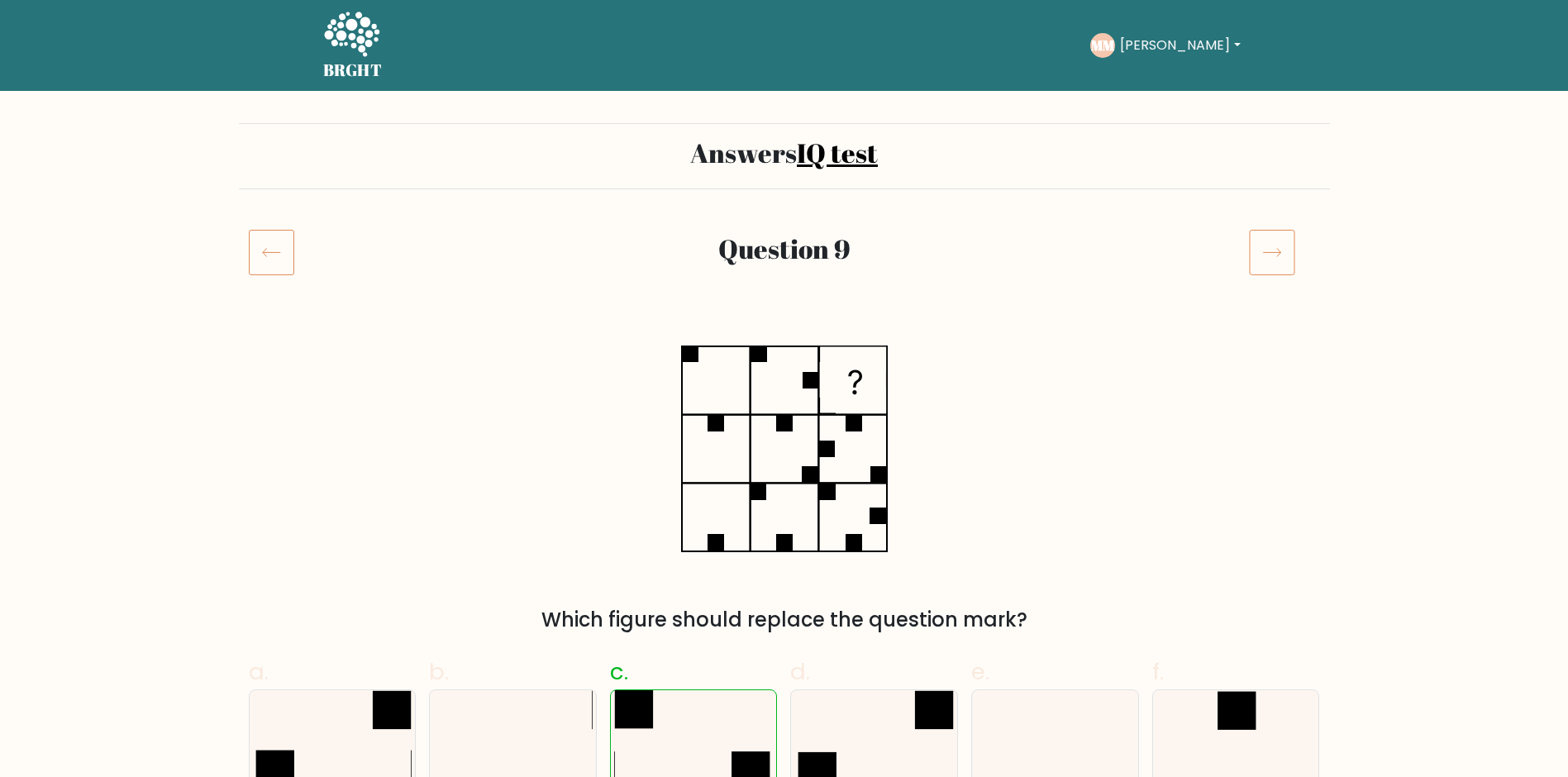
click at [1270, 258] on icon at bounding box center [1272, 252] width 47 height 47
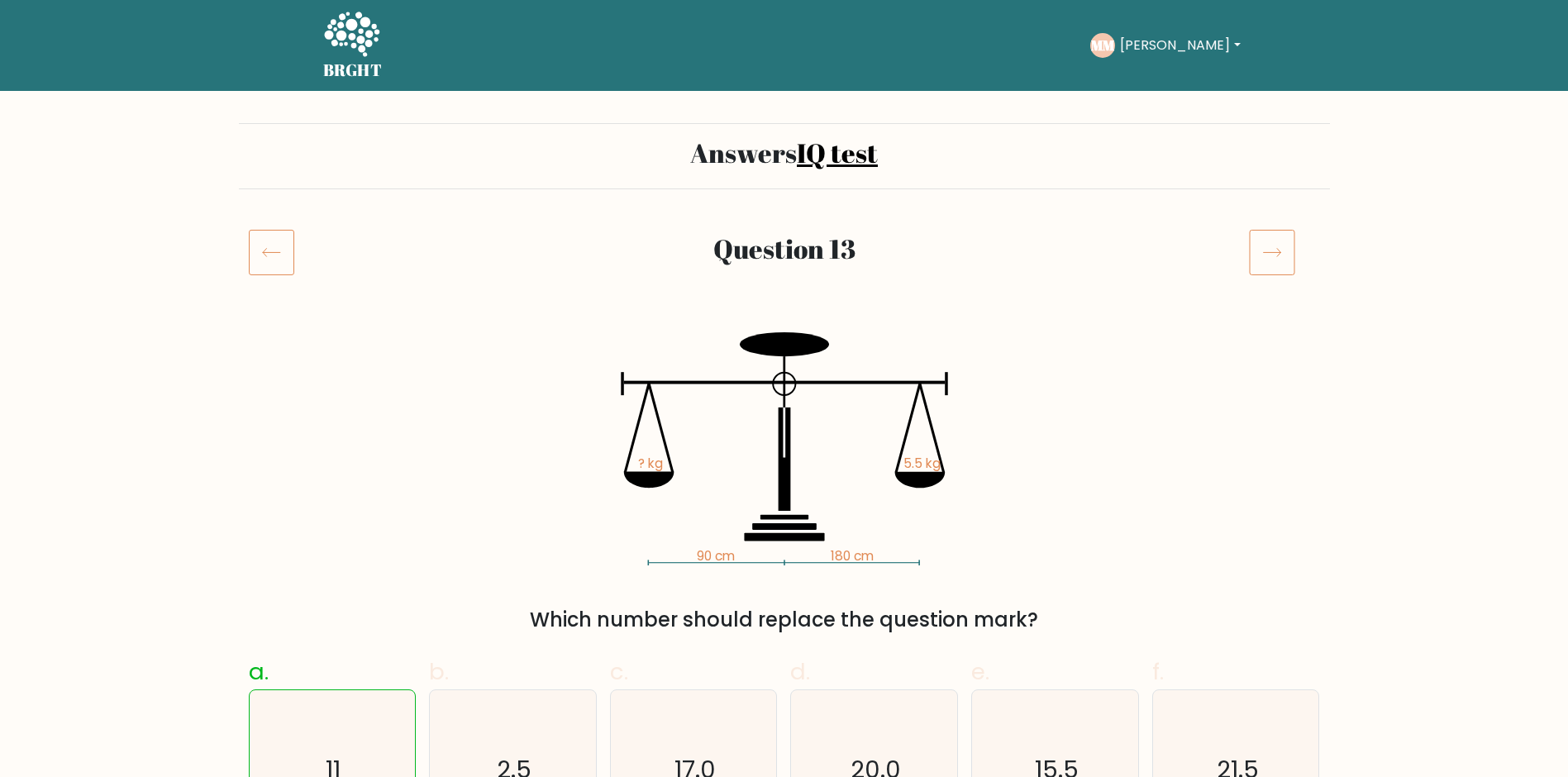
click at [1270, 258] on icon at bounding box center [1272, 252] width 47 height 47
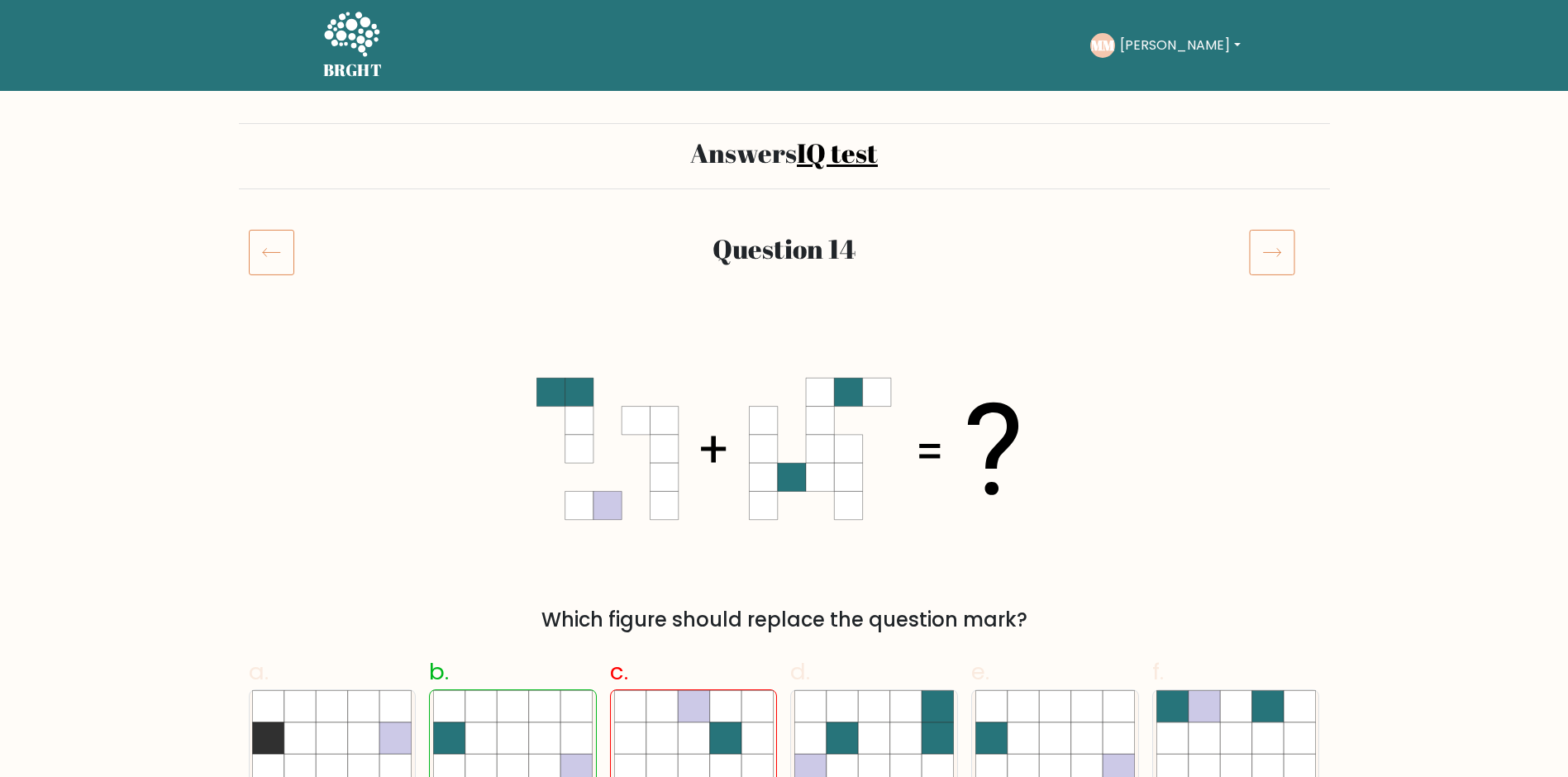
click at [1270, 258] on icon at bounding box center [1272, 252] width 47 height 47
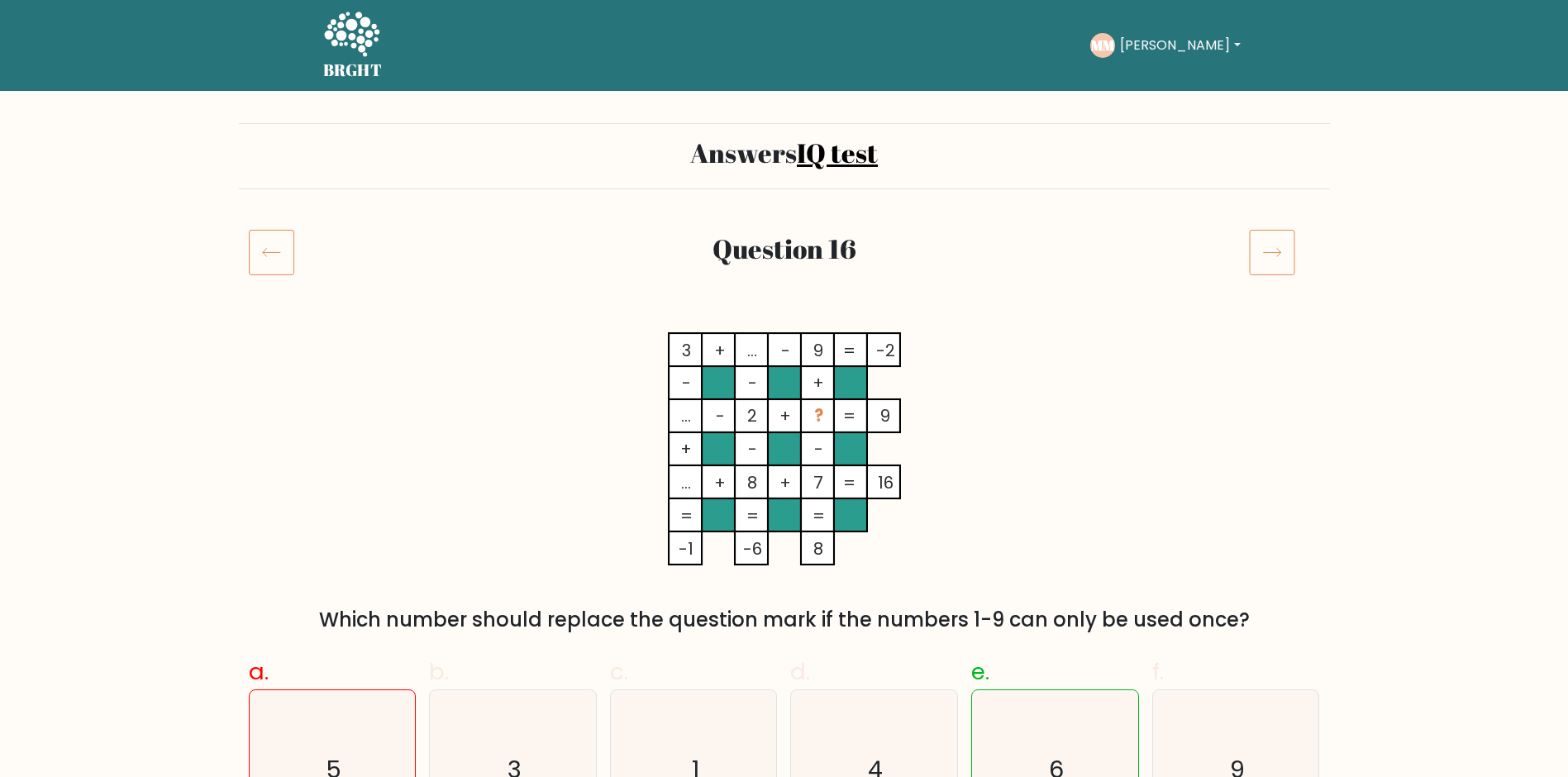
click at [1270, 258] on icon at bounding box center [1272, 252] width 47 height 47
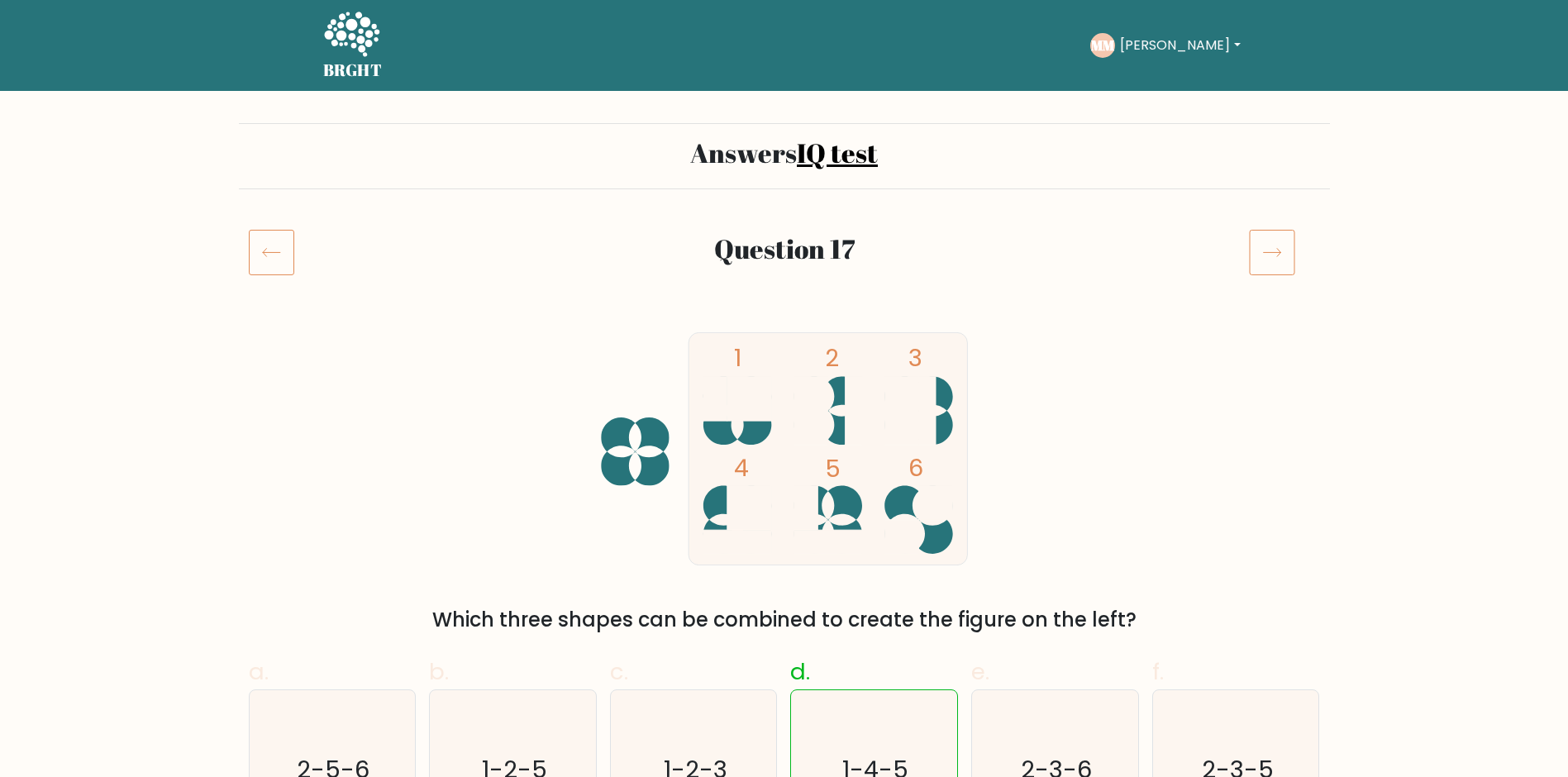
click at [1270, 258] on icon at bounding box center [1272, 252] width 47 height 47
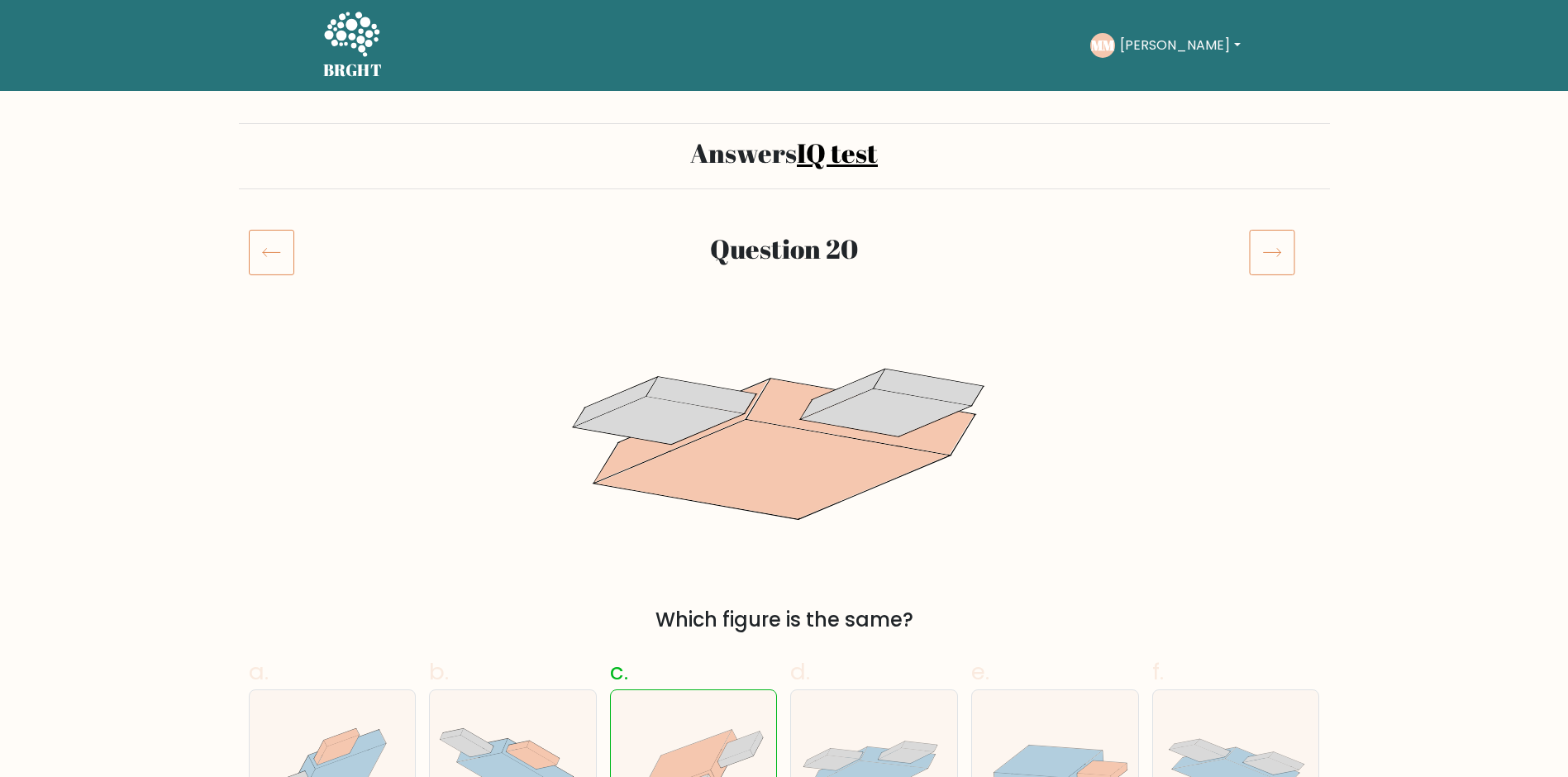
click at [1270, 258] on icon at bounding box center [1272, 252] width 47 height 47
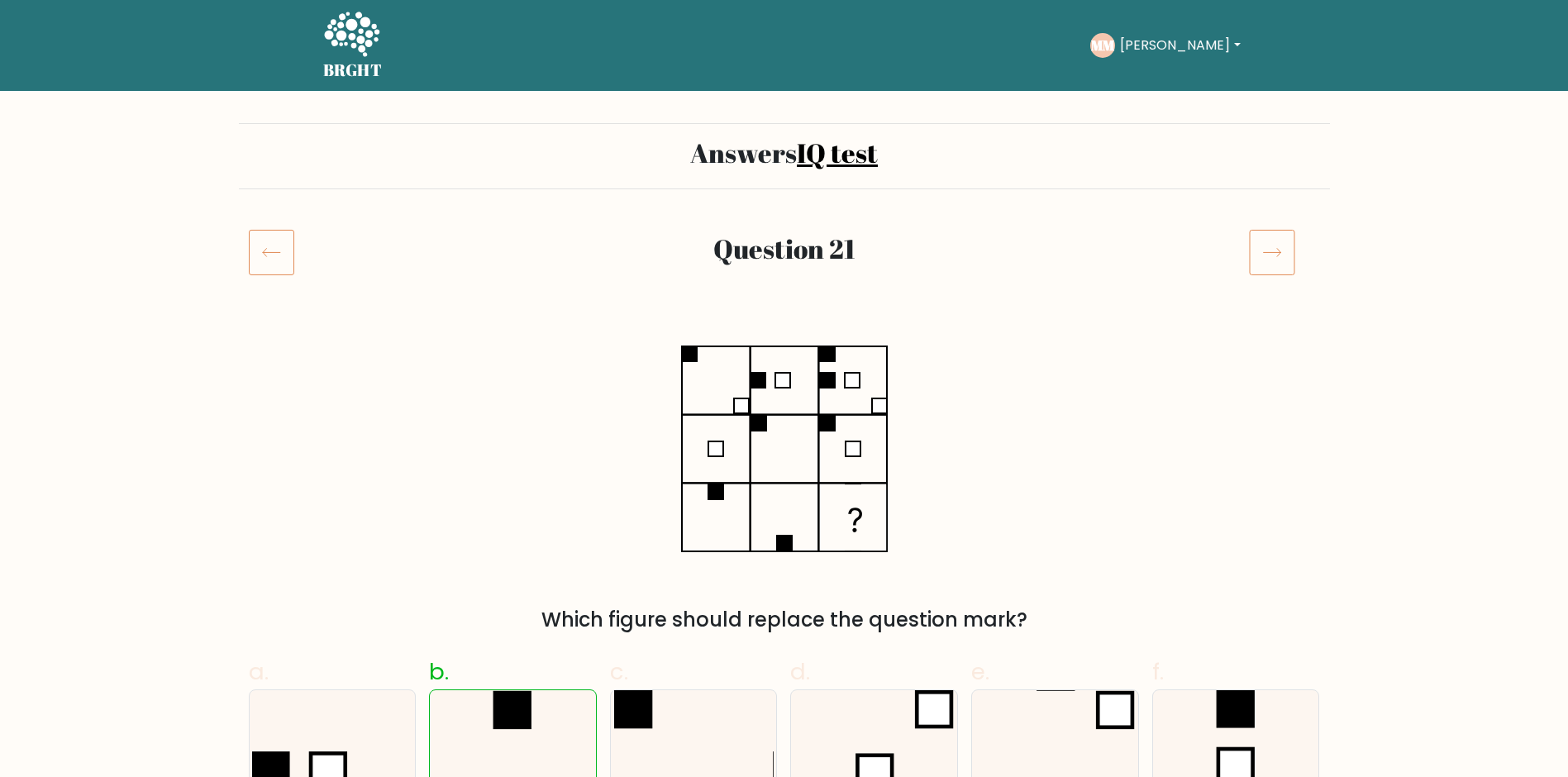
click at [1270, 258] on icon at bounding box center [1272, 252] width 47 height 47
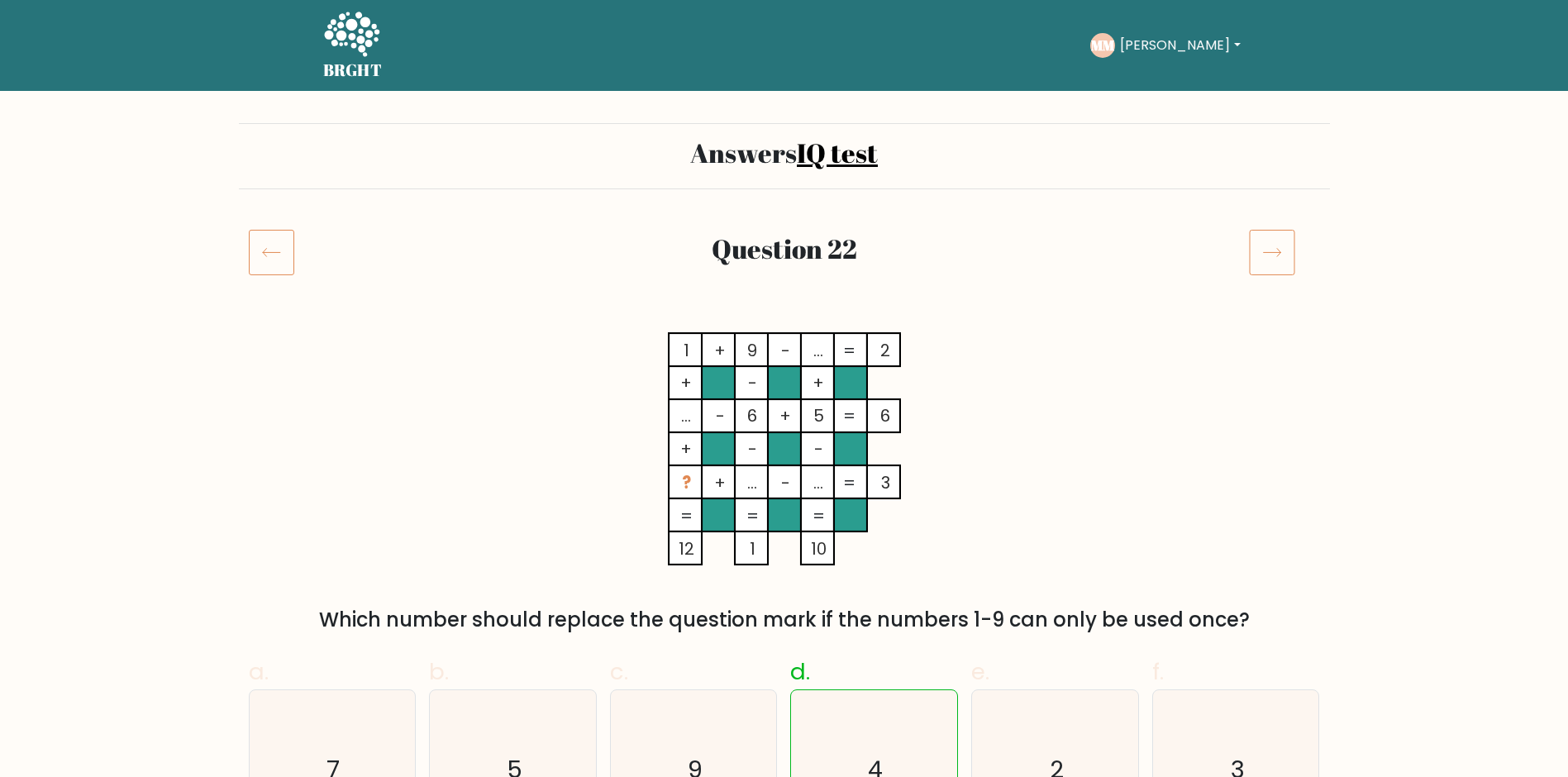
click at [1270, 258] on icon at bounding box center [1272, 252] width 47 height 47
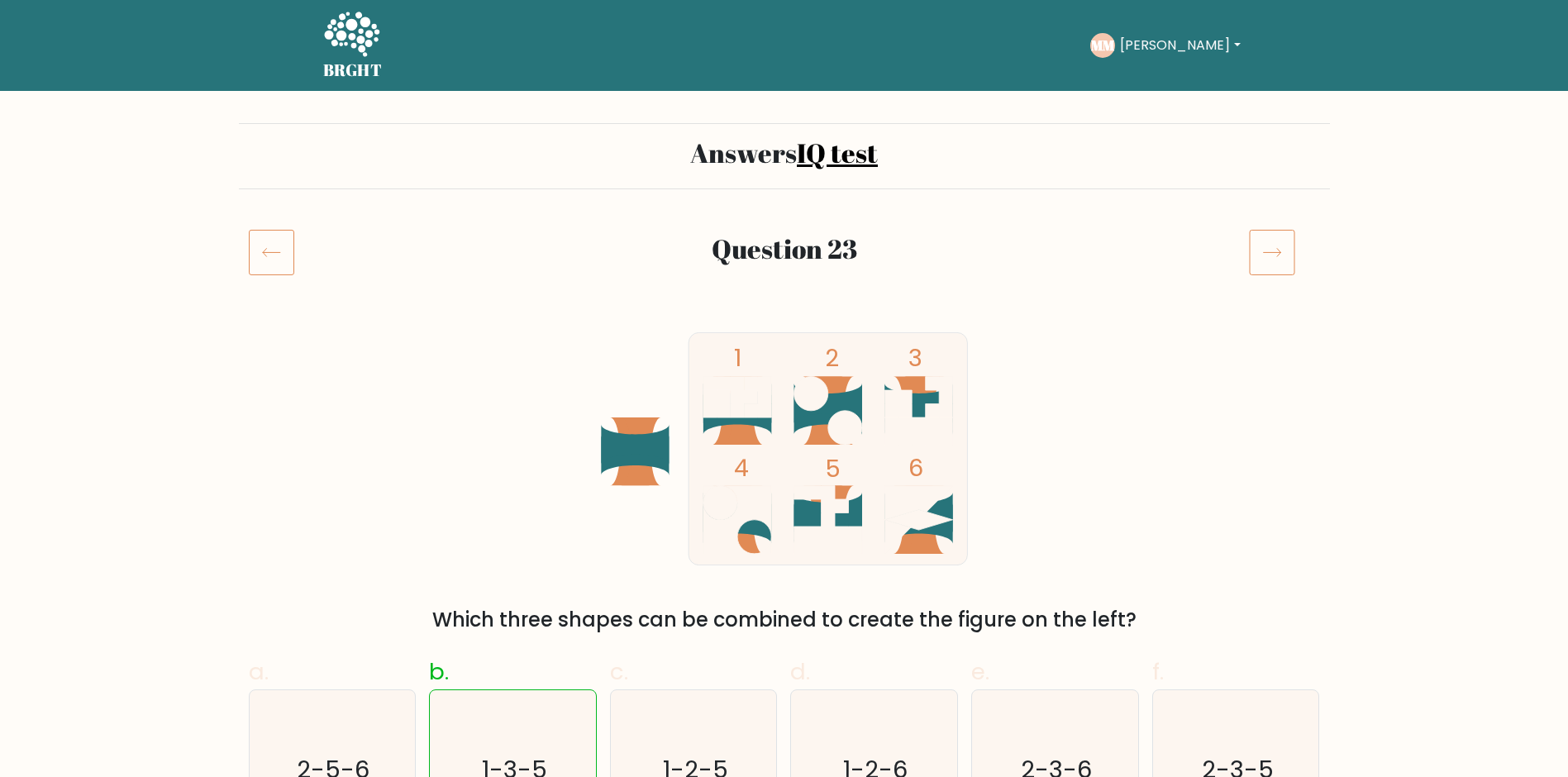
click at [1270, 258] on icon at bounding box center [1272, 252] width 47 height 47
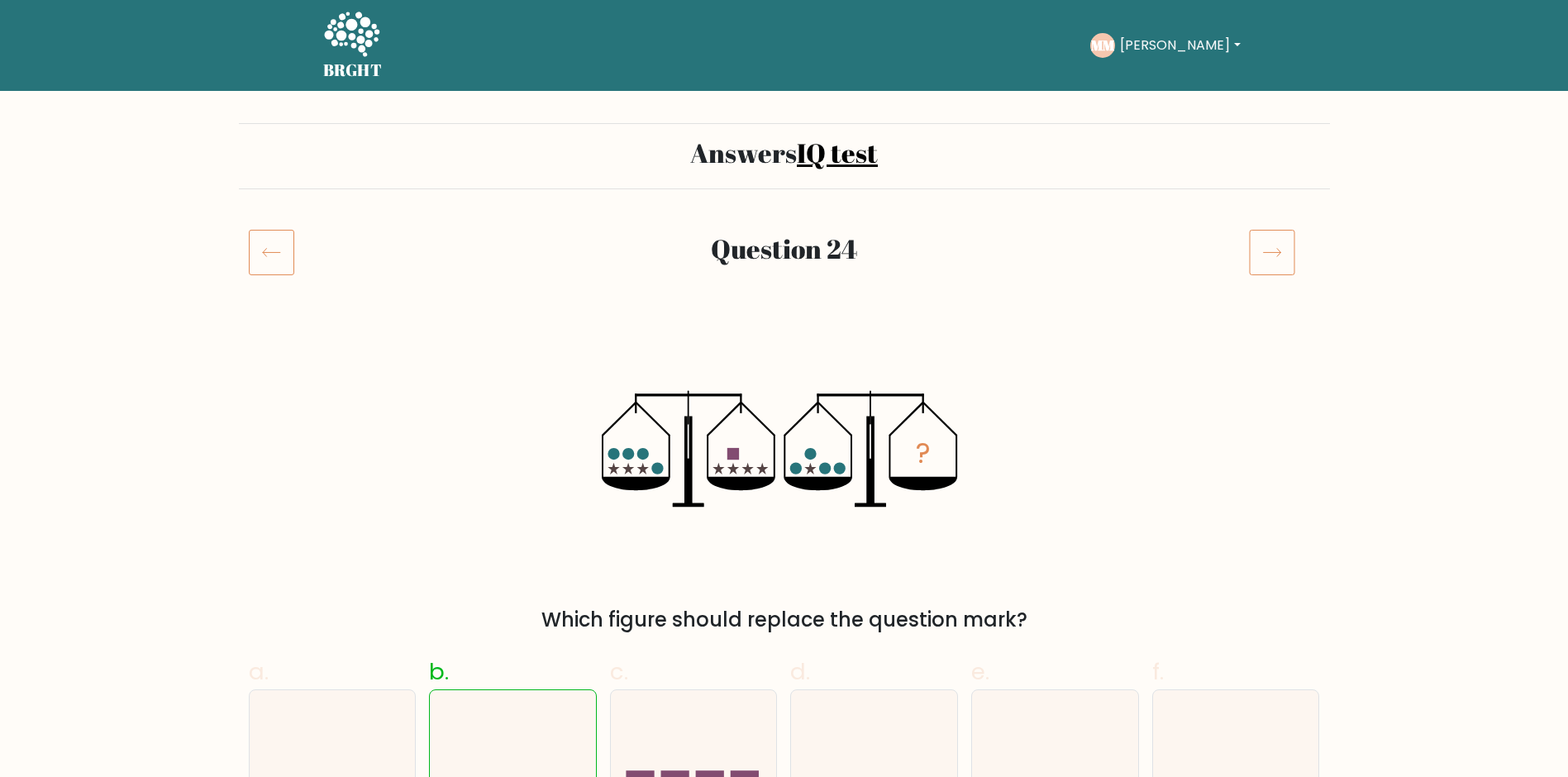
click at [1270, 258] on icon at bounding box center [1272, 252] width 47 height 47
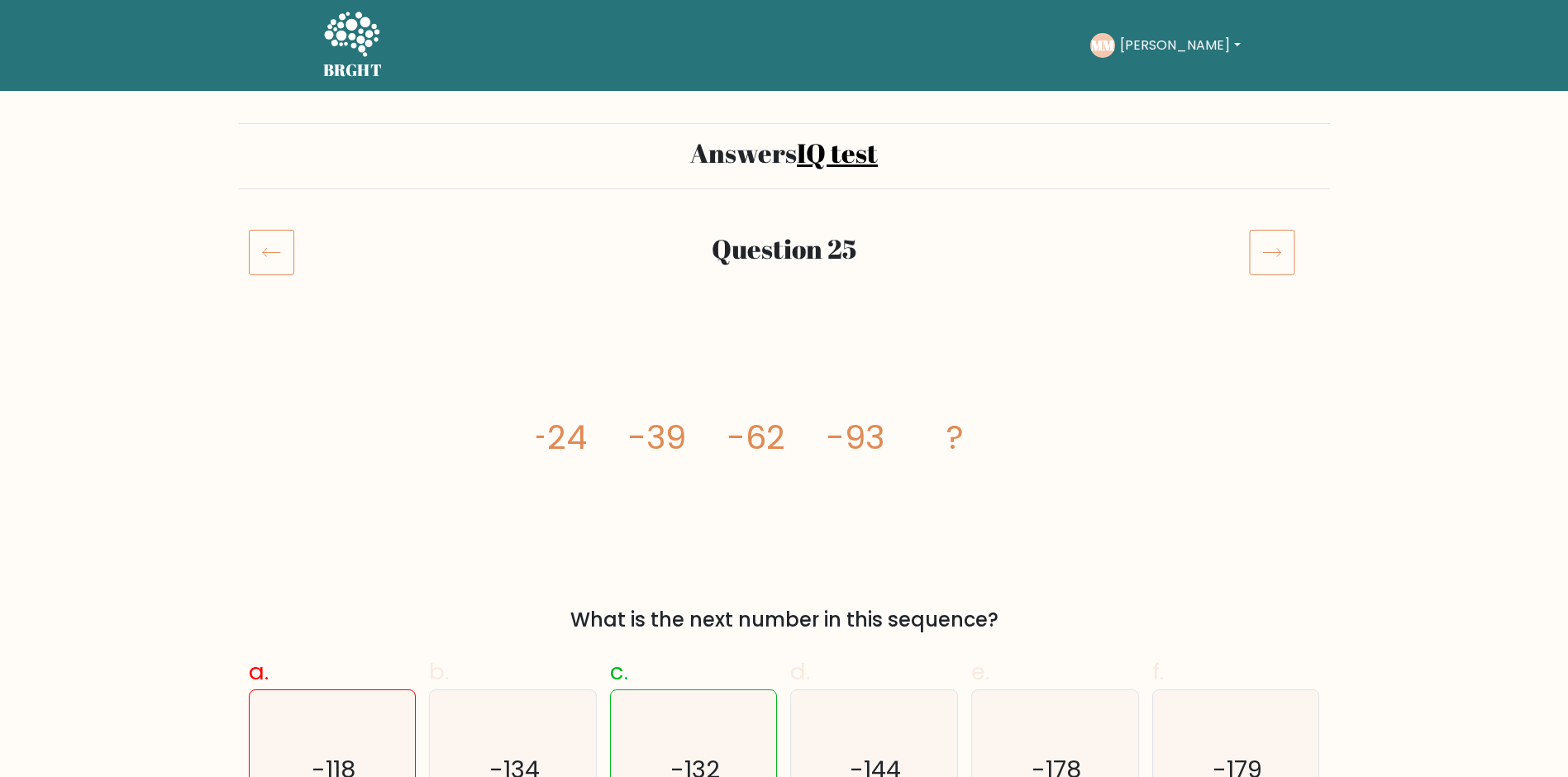
click at [1270, 258] on icon at bounding box center [1272, 252] width 47 height 47
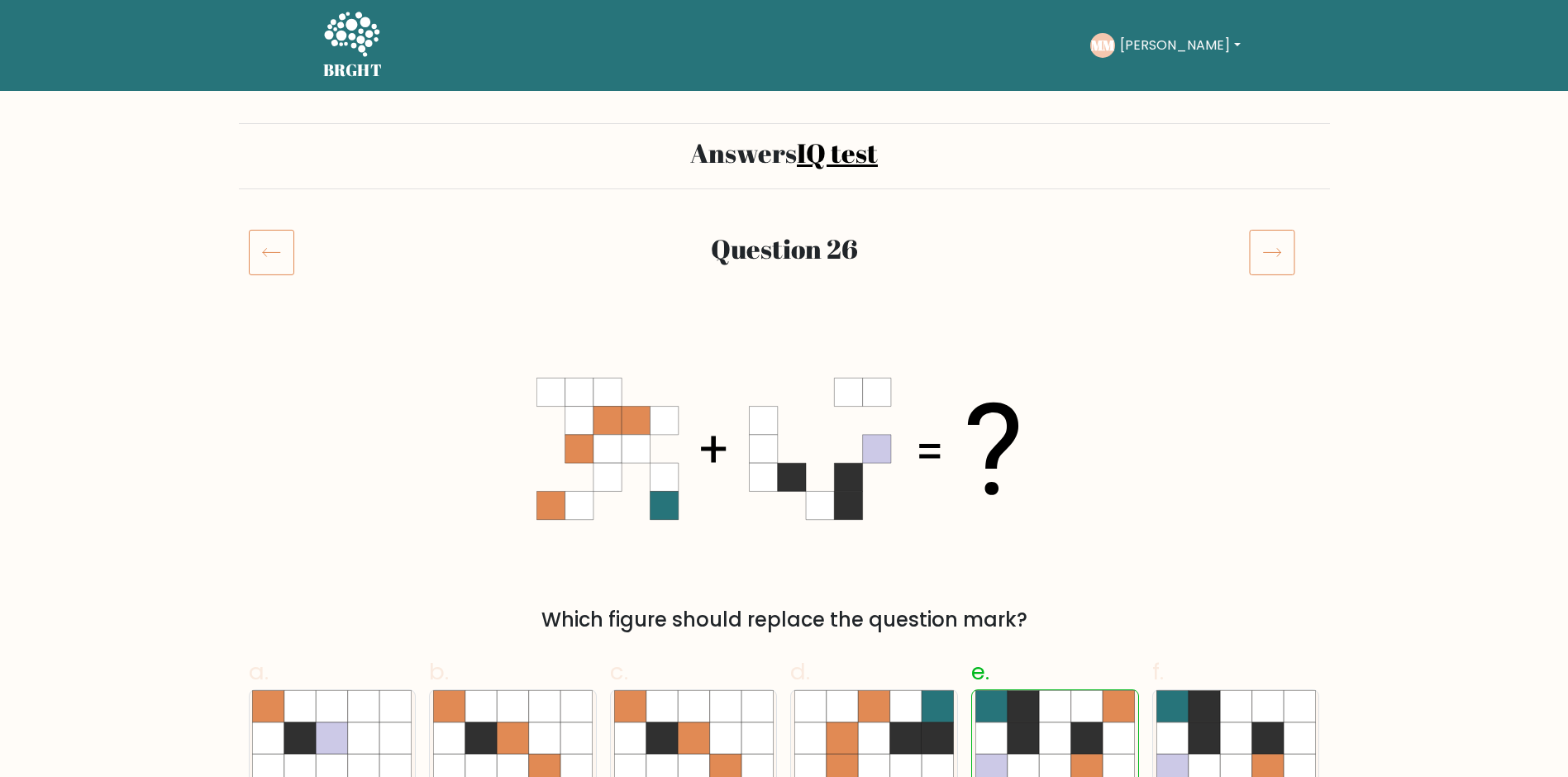
click at [1270, 258] on icon at bounding box center [1272, 252] width 47 height 47
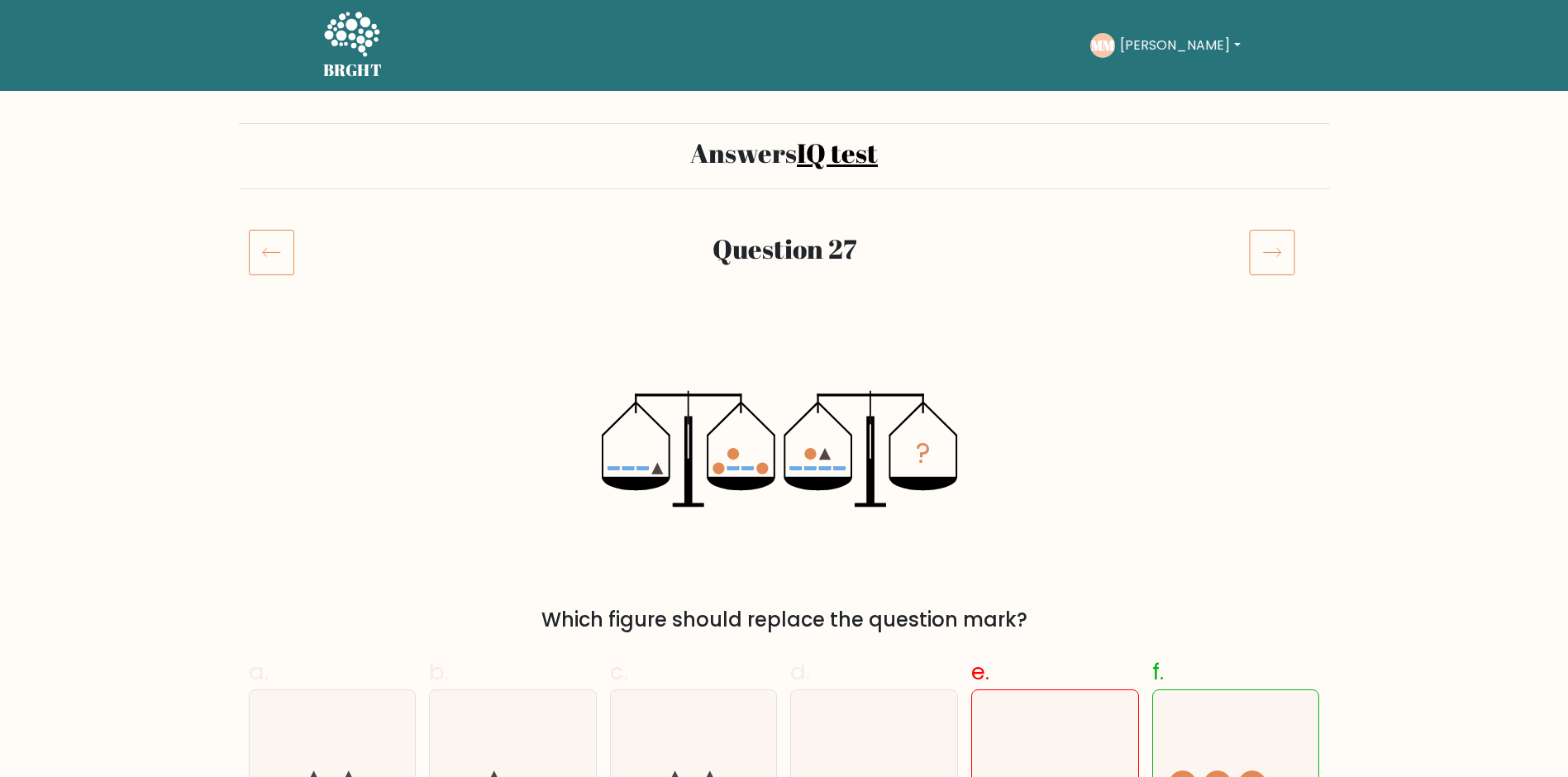
click at [1270, 258] on icon at bounding box center [1272, 252] width 47 height 47
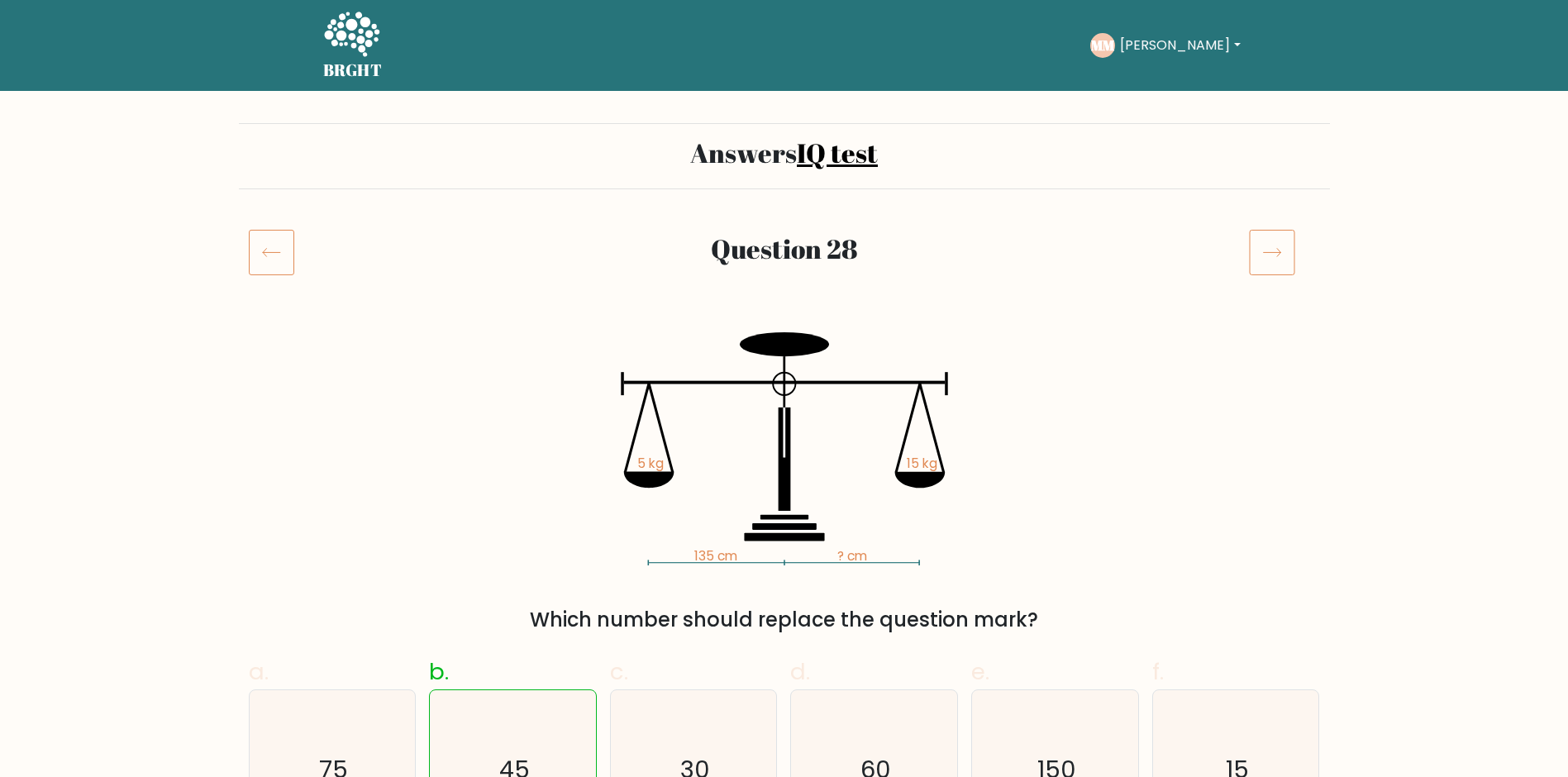
click at [1270, 258] on icon at bounding box center [1272, 252] width 47 height 47
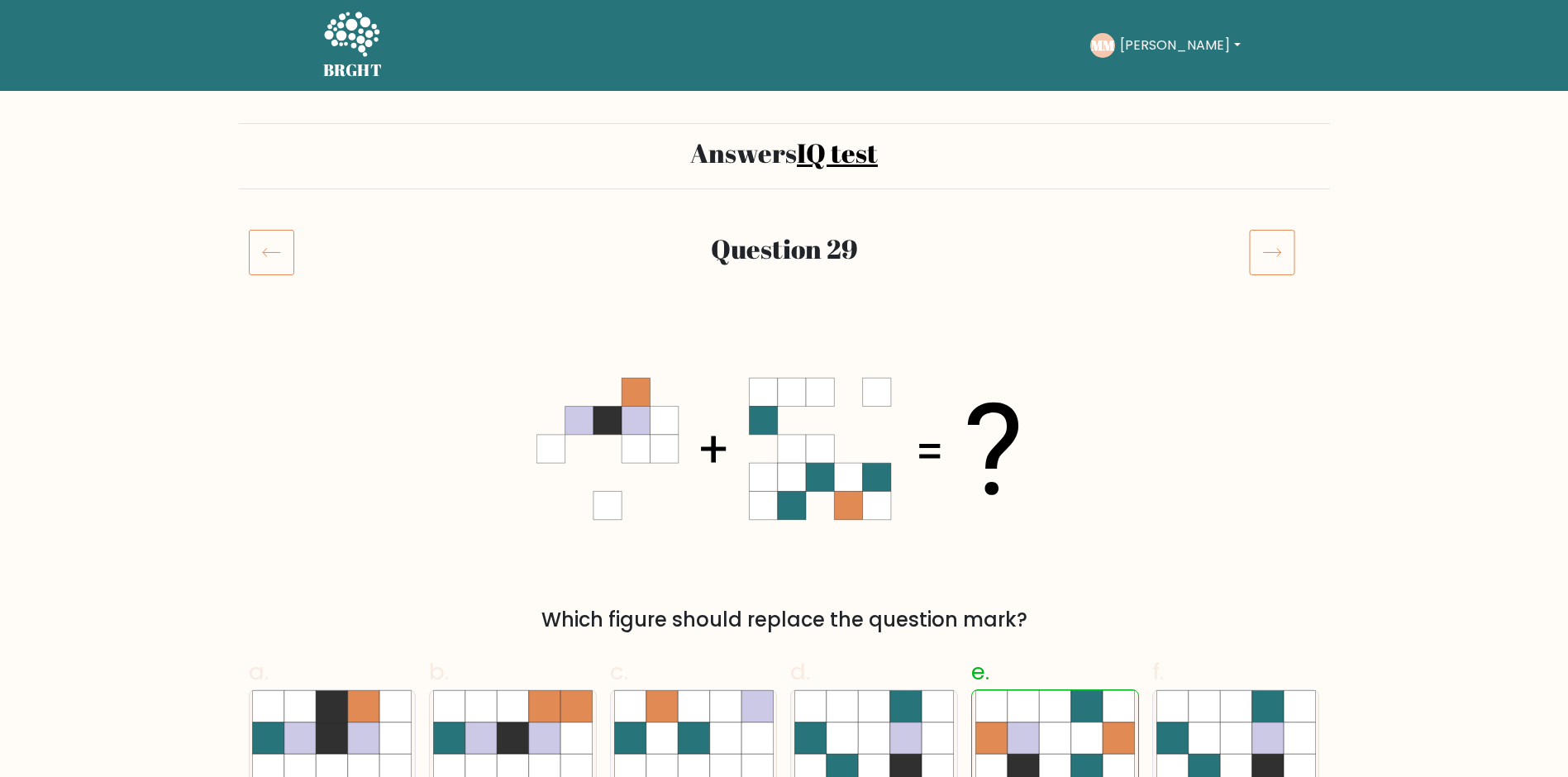
click at [1270, 258] on icon at bounding box center [1272, 252] width 47 height 47
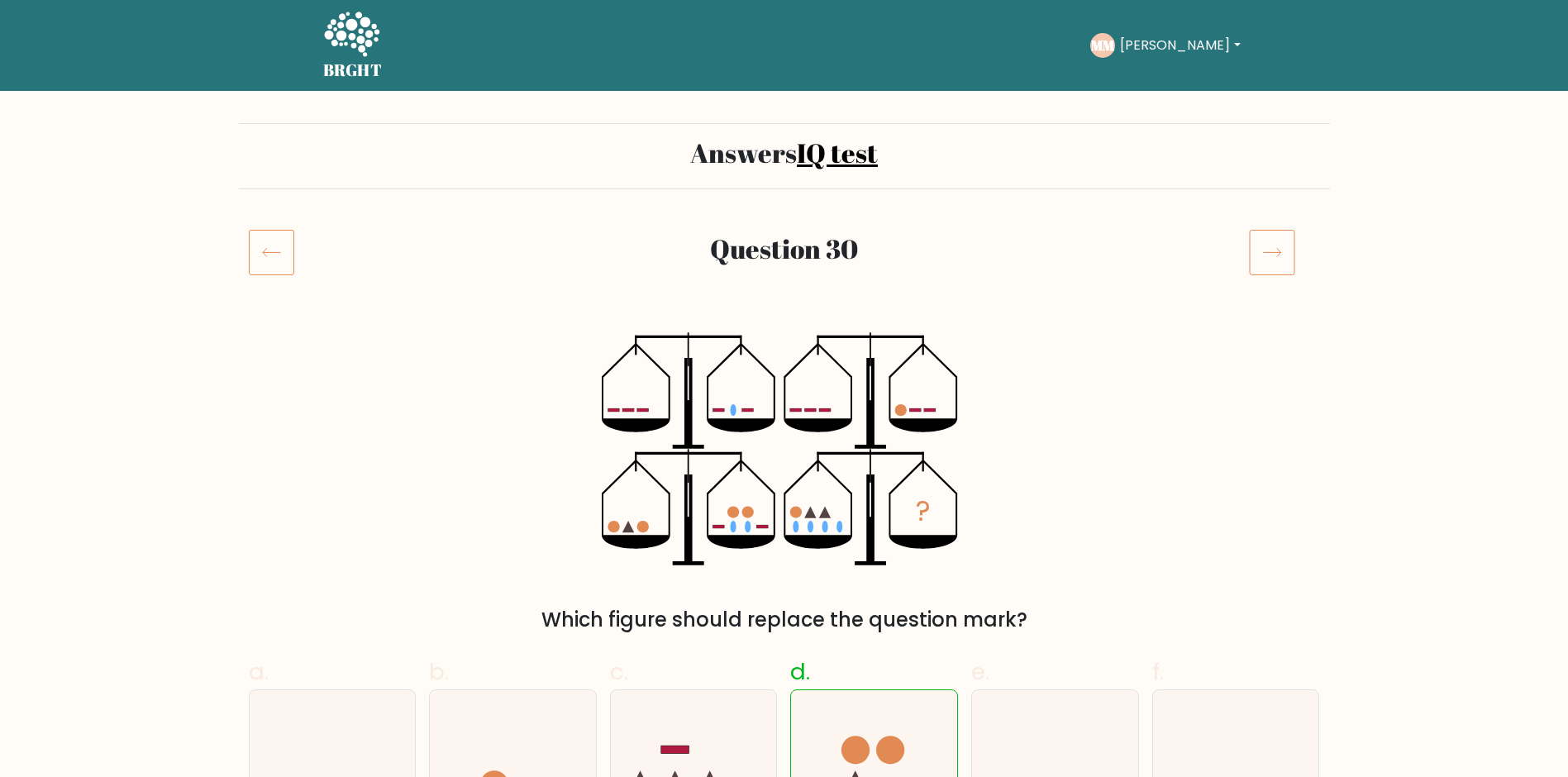
click at [1270, 258] on icon at bounding box center [1272, 252] width 47 height 47
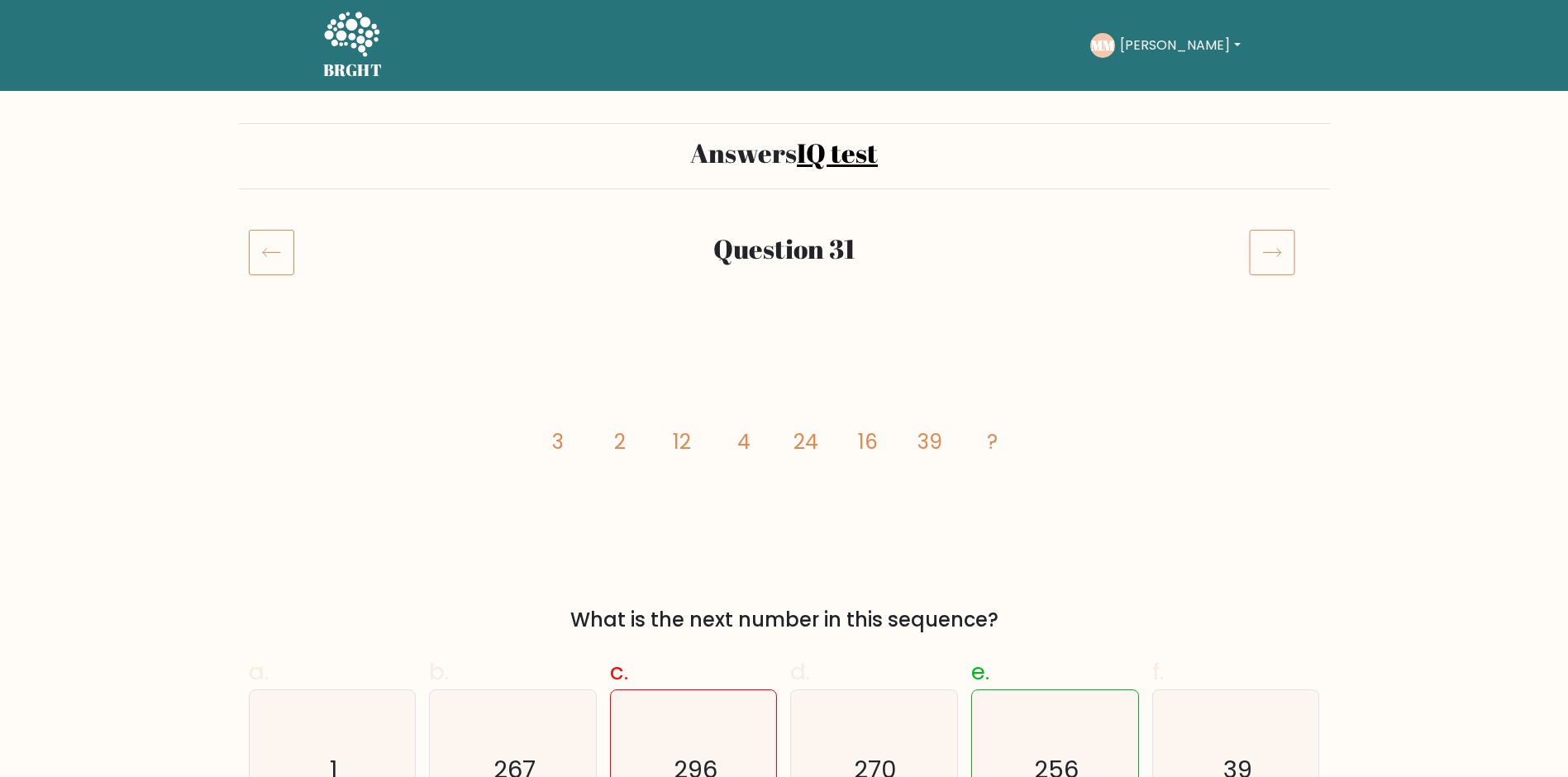
click at [1270, 258] on icon at bounding box center [1272, 252] width 47 height 47
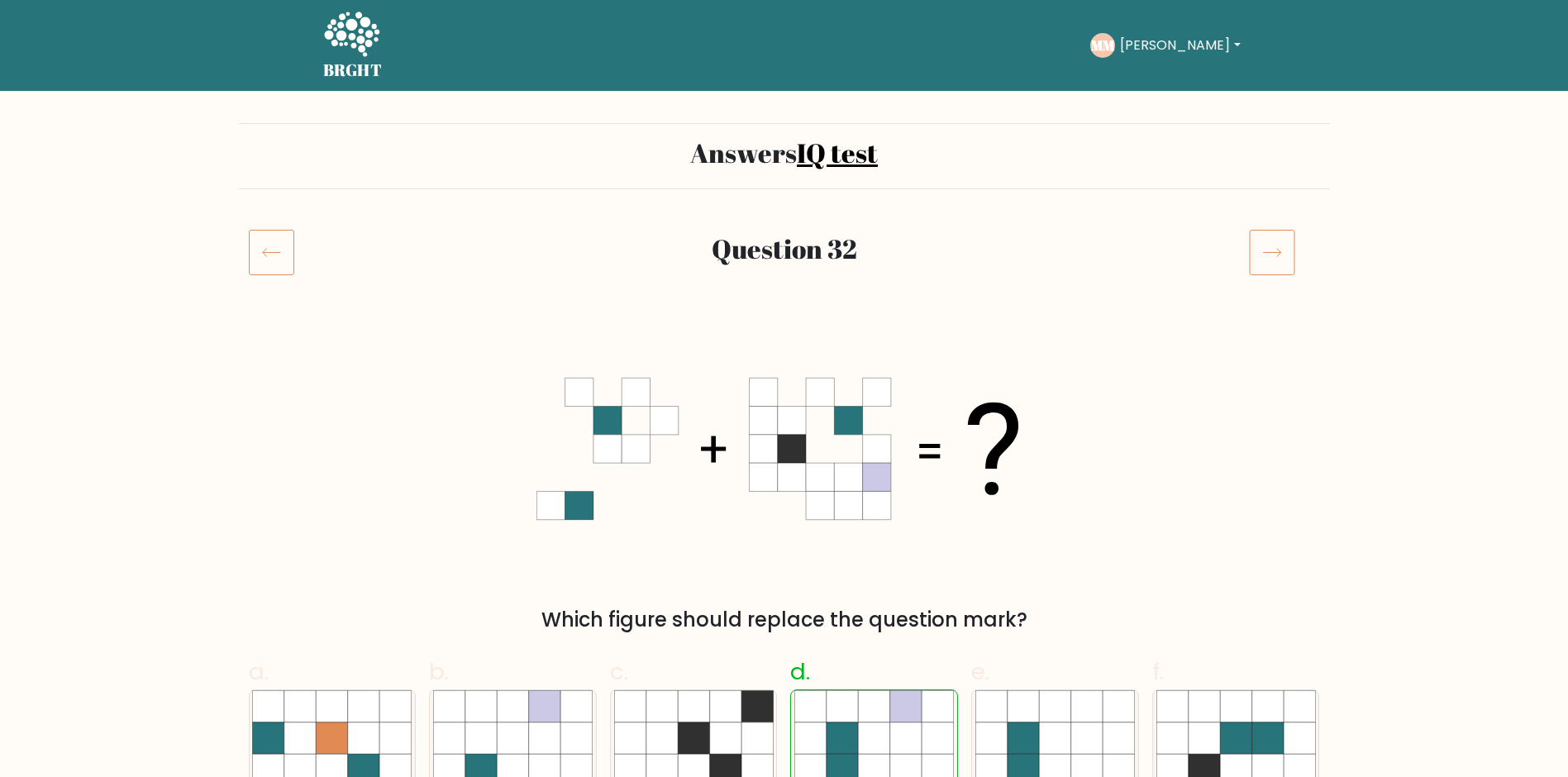
click at [1270, 258] on icon at bounding box center [1272, 252] width 47 height 47
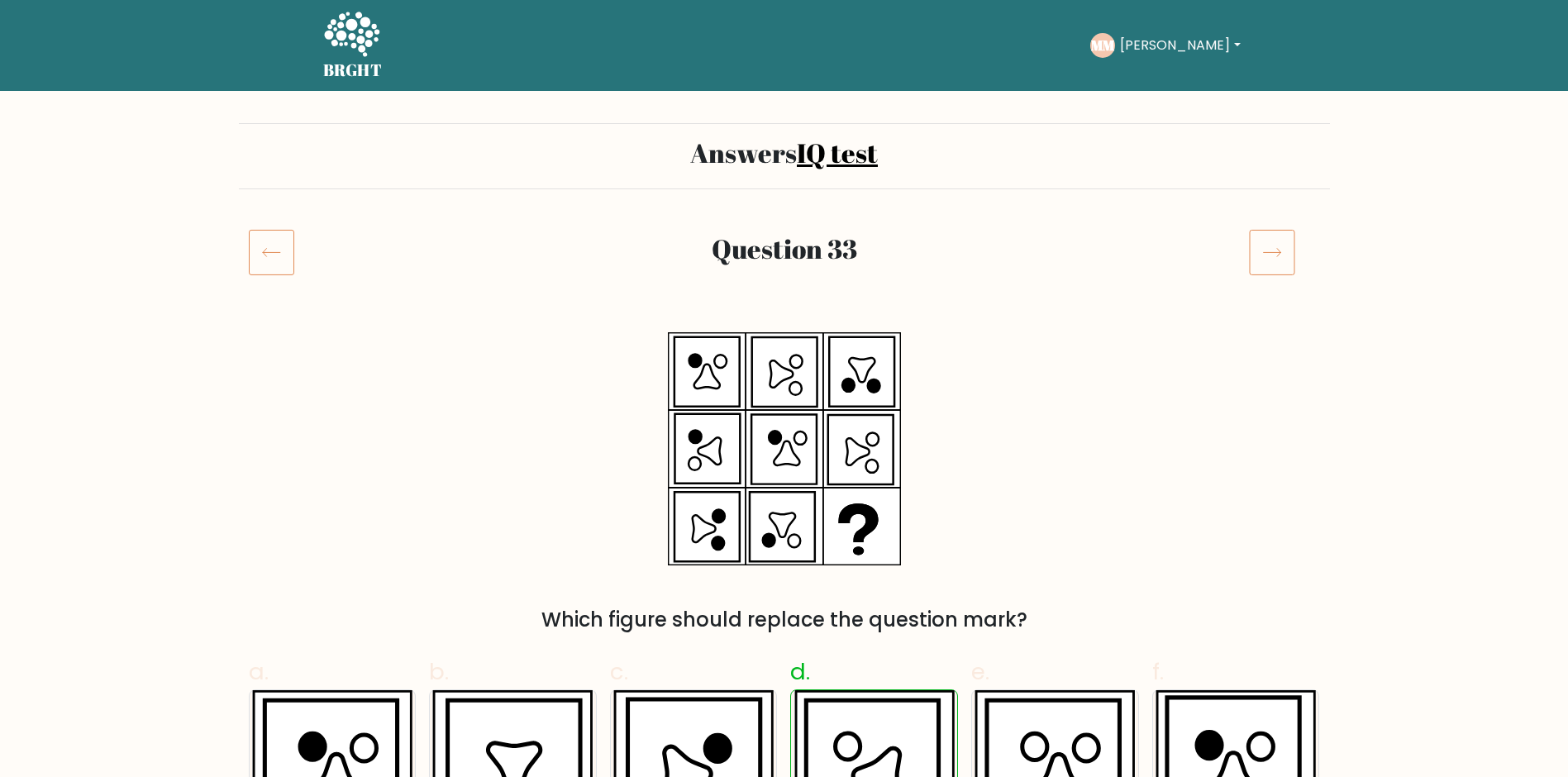
click at [1270, 258] on icon at bounding box center [1272, 252] width 47 height 47
